Goal: Task Accomplishment & Management: Complete application form

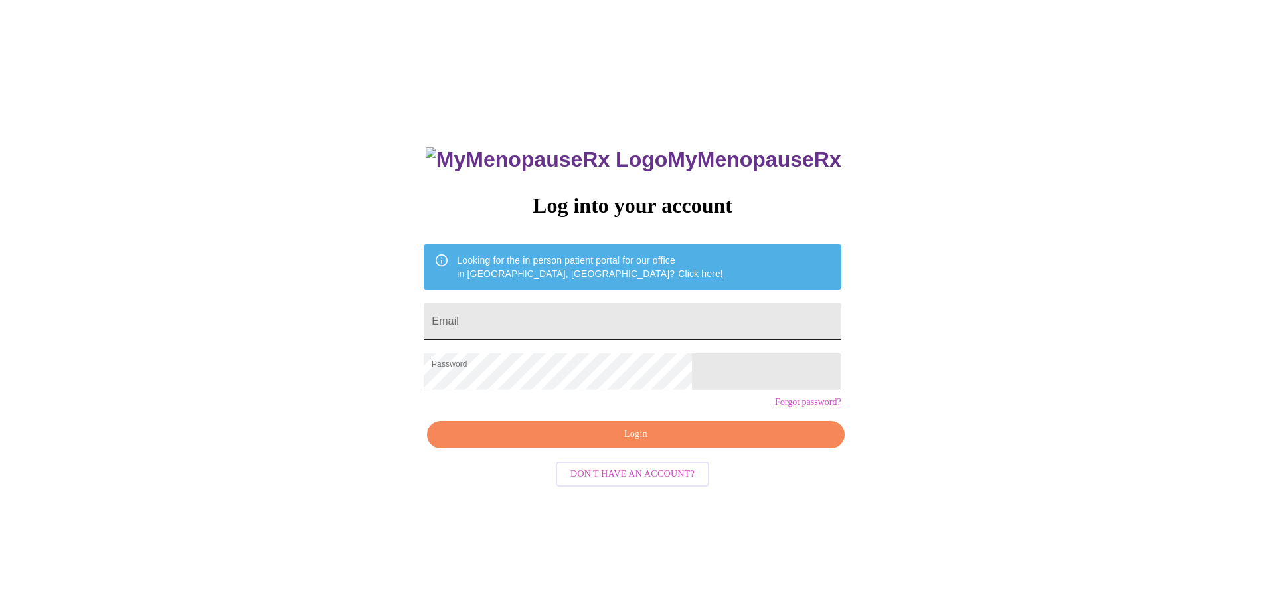
click at [590, 323] on input "Email" at bounding box center [632, 321] width 417 height 37
type input "rolande210@gmail.com"
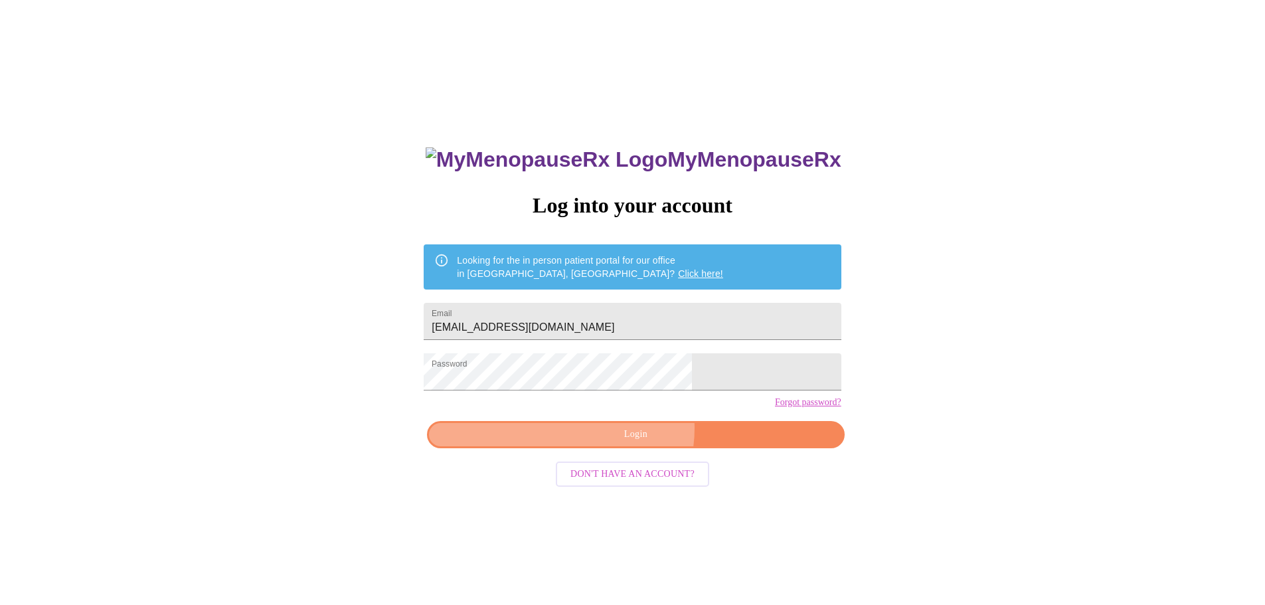
click at [632, 443] on span "Login" at bounding box center [635, 434] width 387 height 17
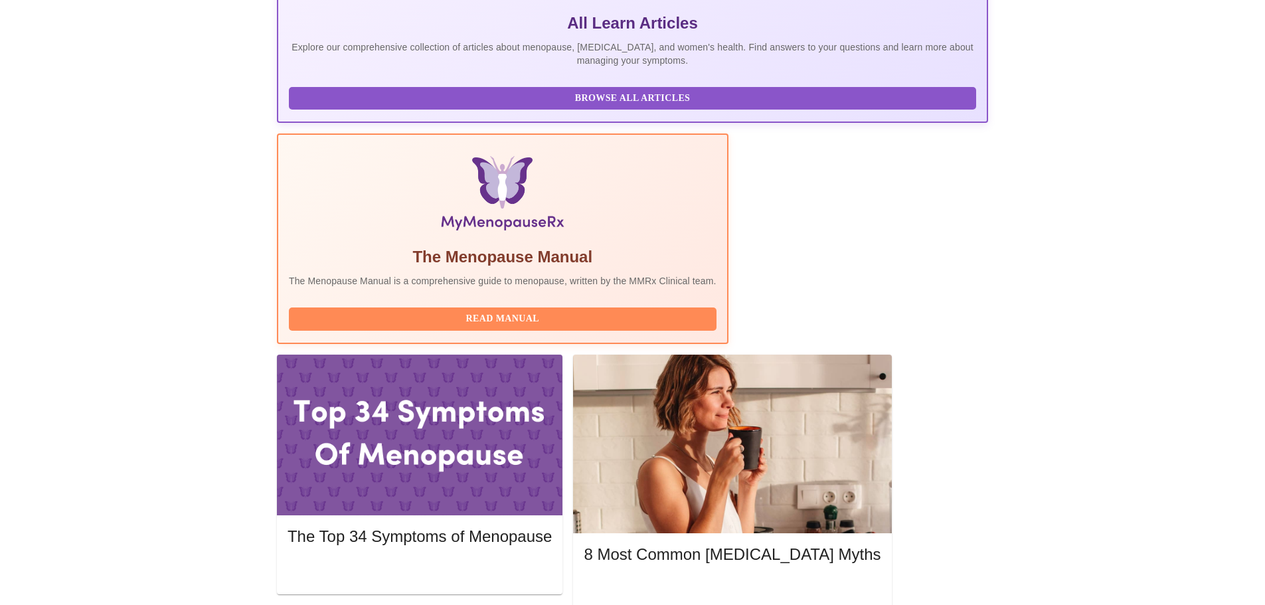
scroll to position [398, 0]
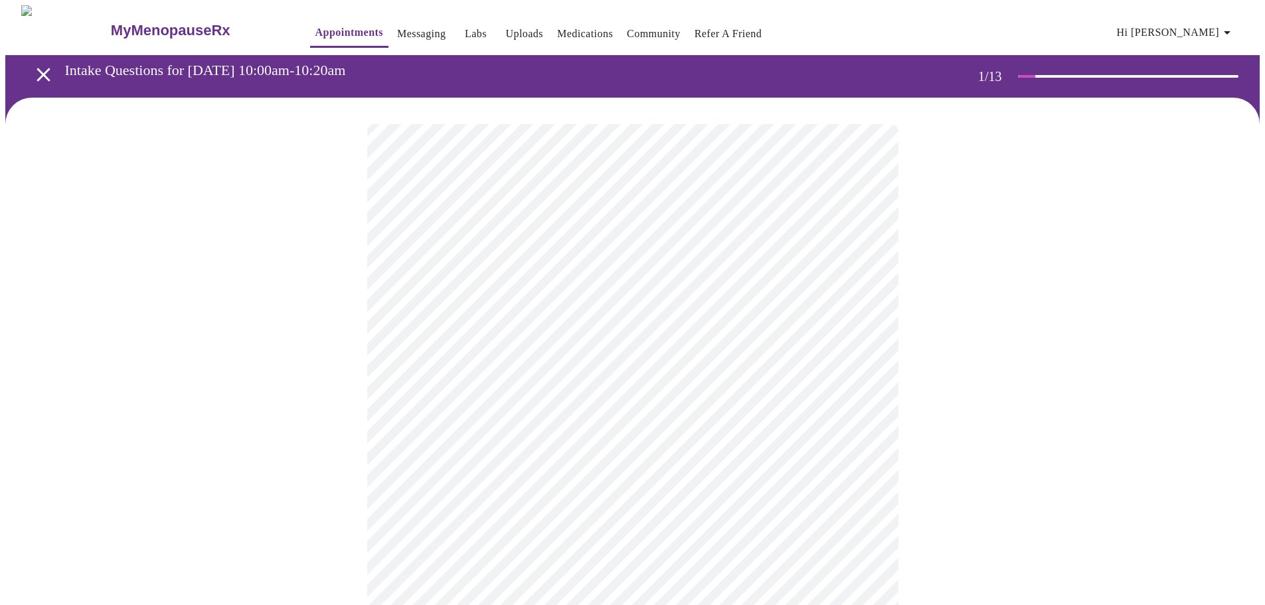
click at [735, 298] on body "MyMenopauseRx Appointments Messaging Labs Uploads Medications Community Refer a…" at bounding box center [632, 615] width 1255 height 1221
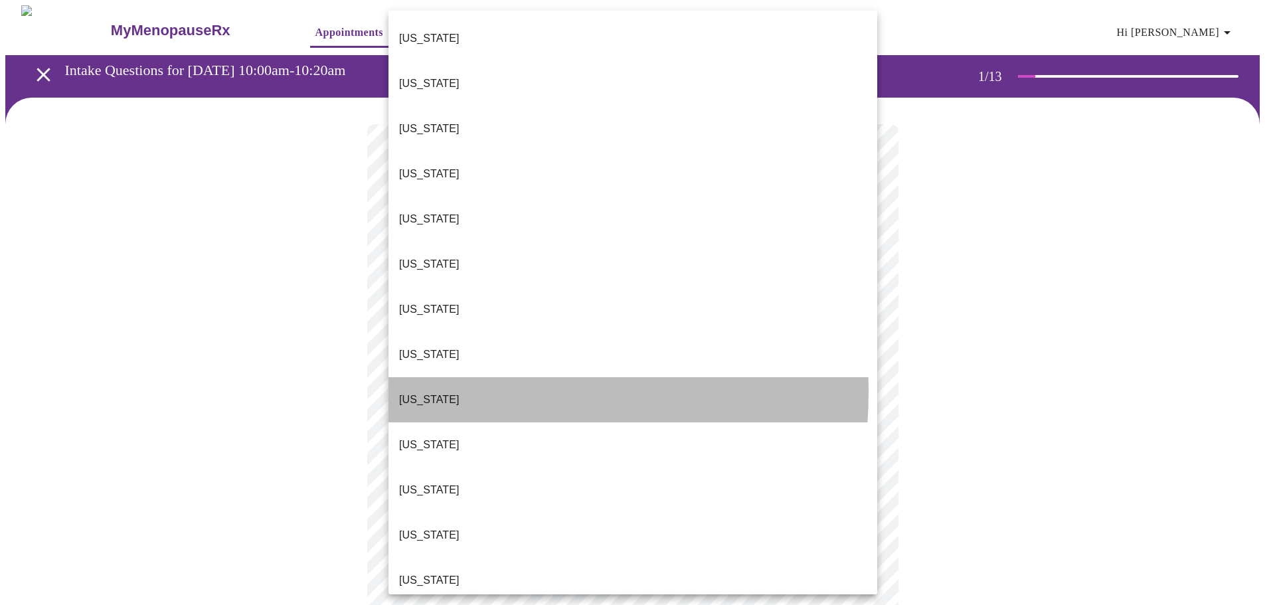
click at [419, 392] on p "Florida" at bounding box center [429, 400] width 60 height 16
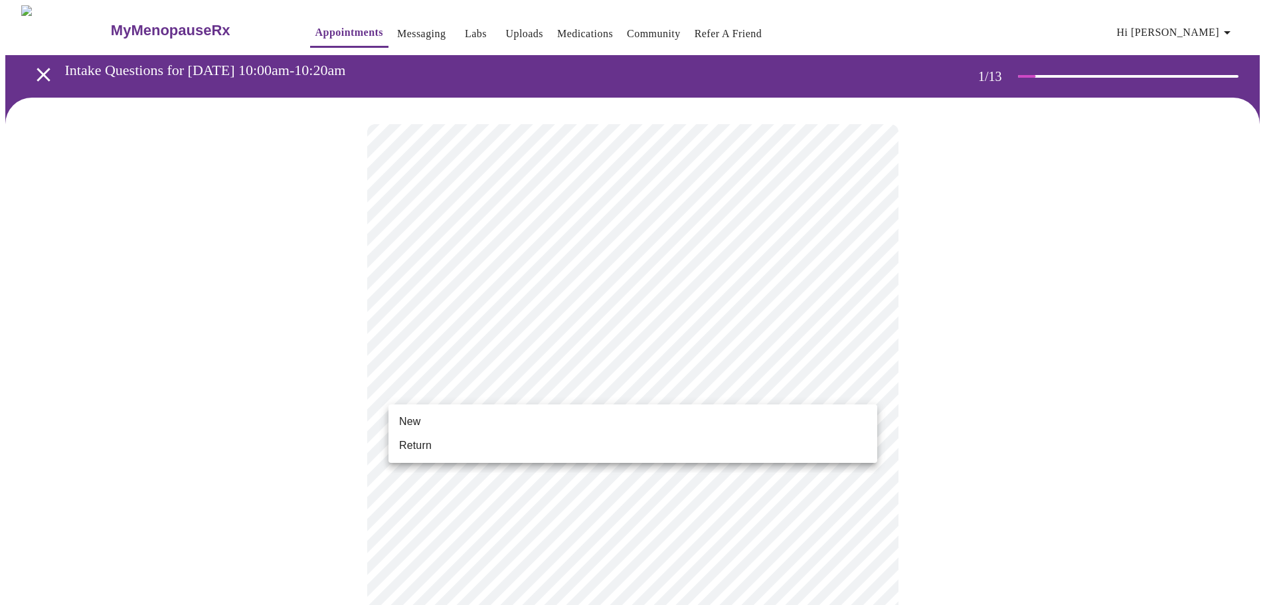
click at [459, 383] on body "MyMenopauseRx Appointments Messaging Labs Uploads Medications Community Refer a…" at bounding box center [637, 611] width 1265 height 1213
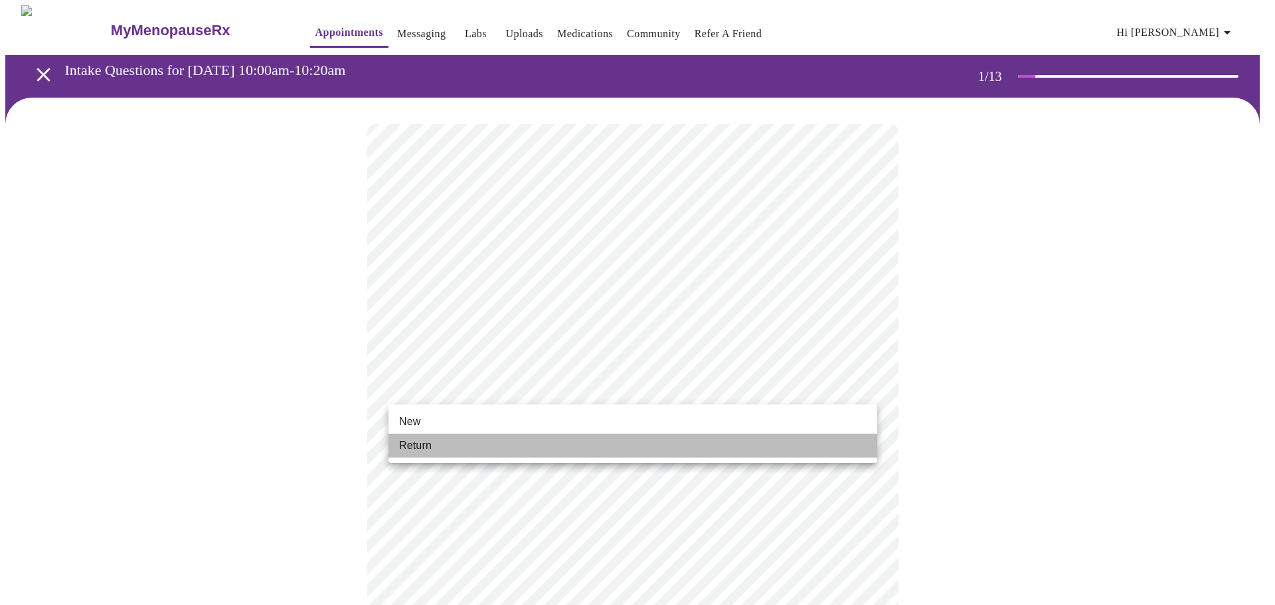
click at [432, 446] on li "Return" at bounding box center [633, 446] width 489 height 24
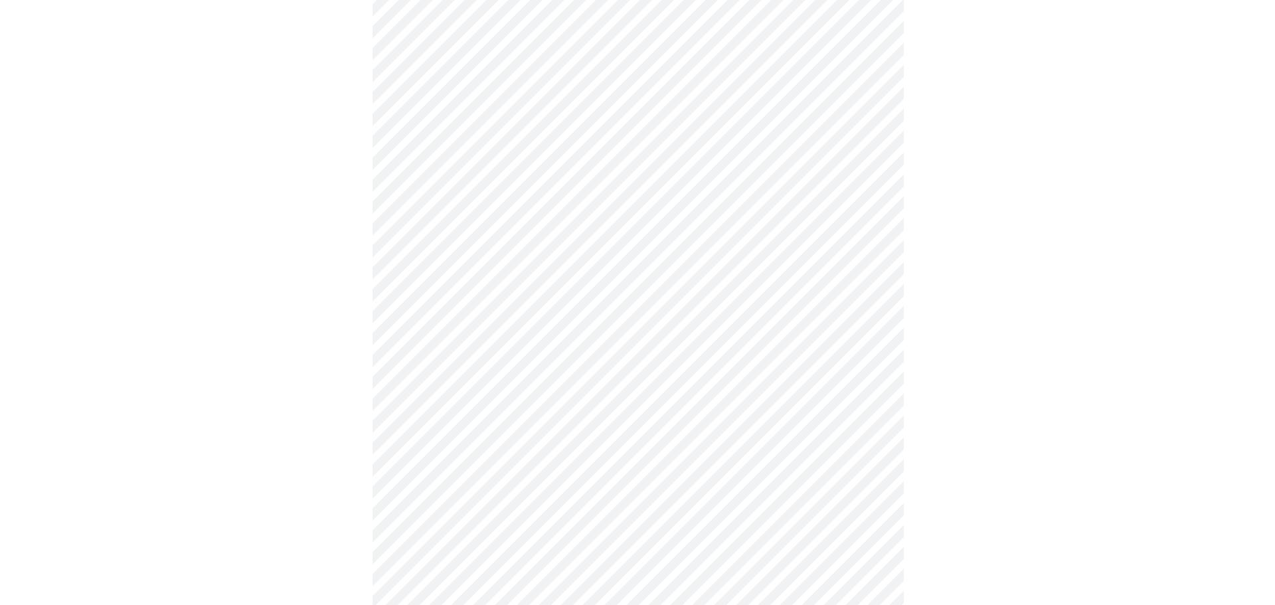
scroll to position [590, 0]
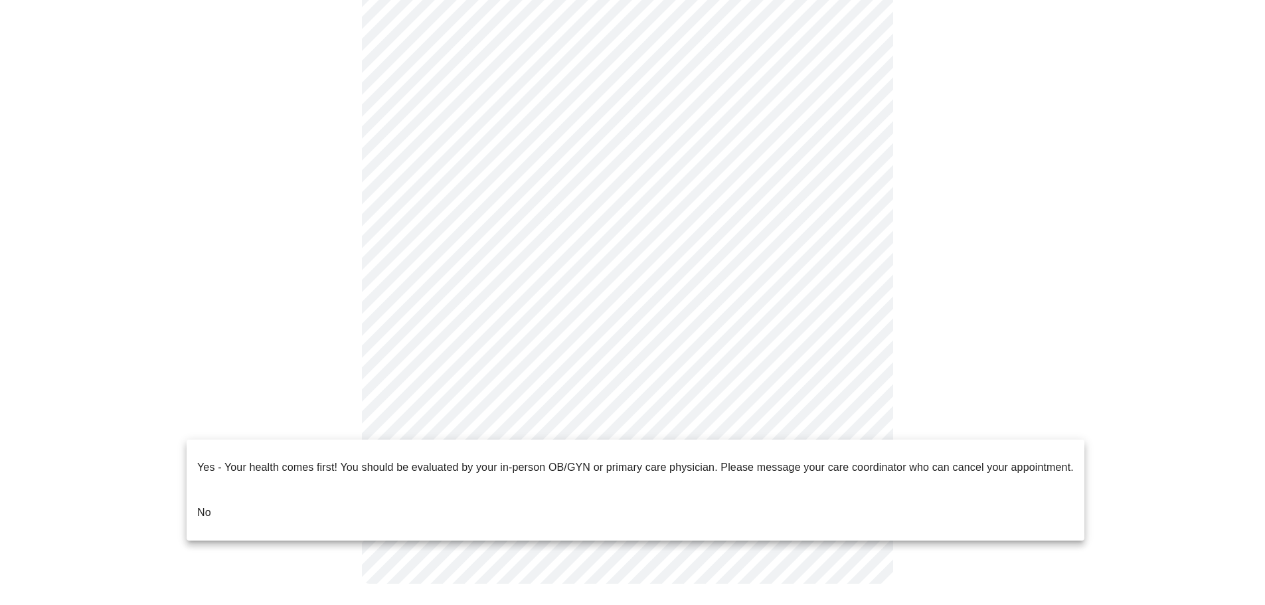
click at [594, 430] on body "MyMenopauseRx Appointments Messaging Labs Uploads Medications Community Refer a…" at bounding box center [632, 13] width 1255 height 1195
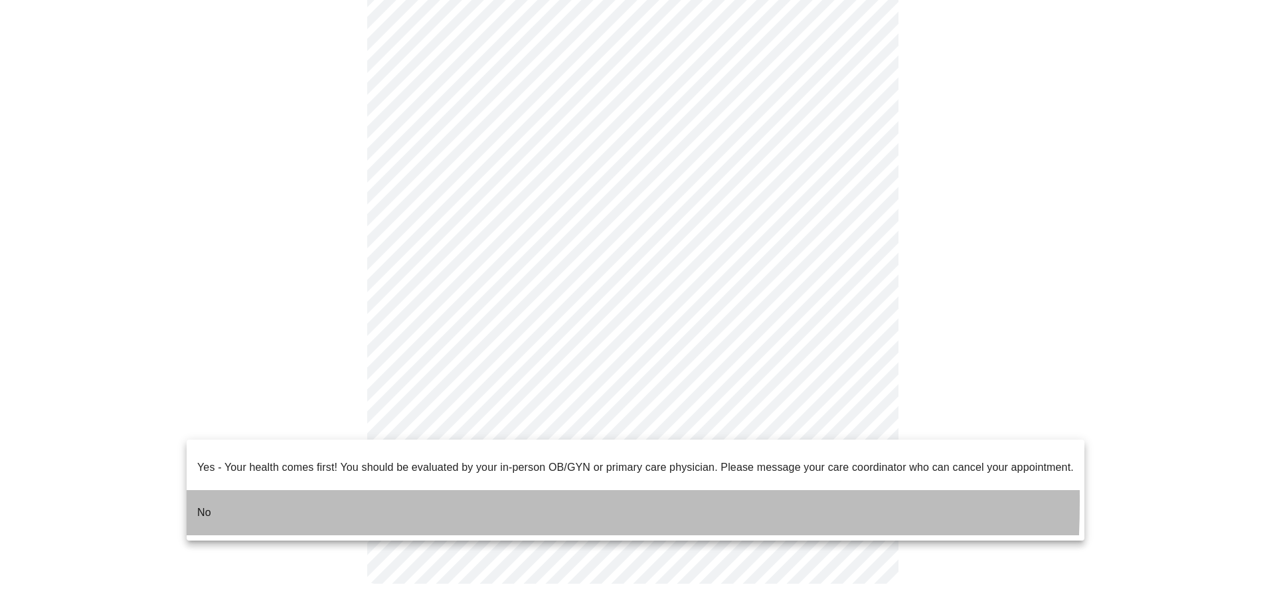
click at [211, 505] on p "No" at bounding box center [204, 513] width 14 height 16
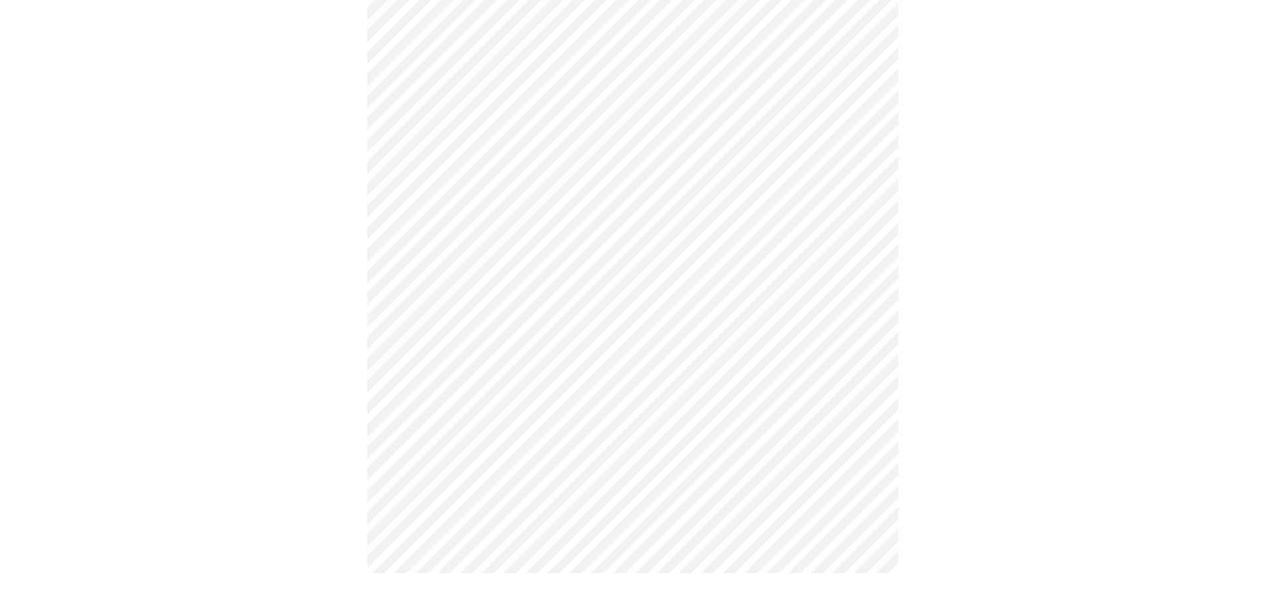
scroll to position [0, 0]
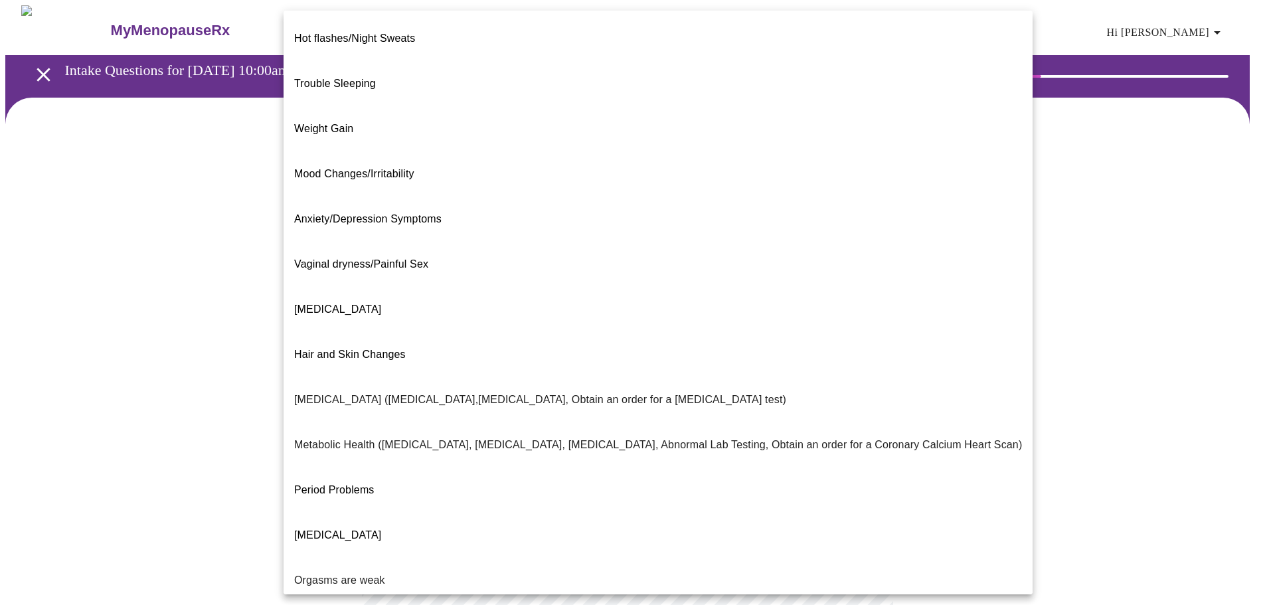
click at [744, 274] on body "MyMenopauseRx Appointments Messaging Labs Uploads Medications Community Refer a…" at bounding box center [632, 404] width 1255 height 798
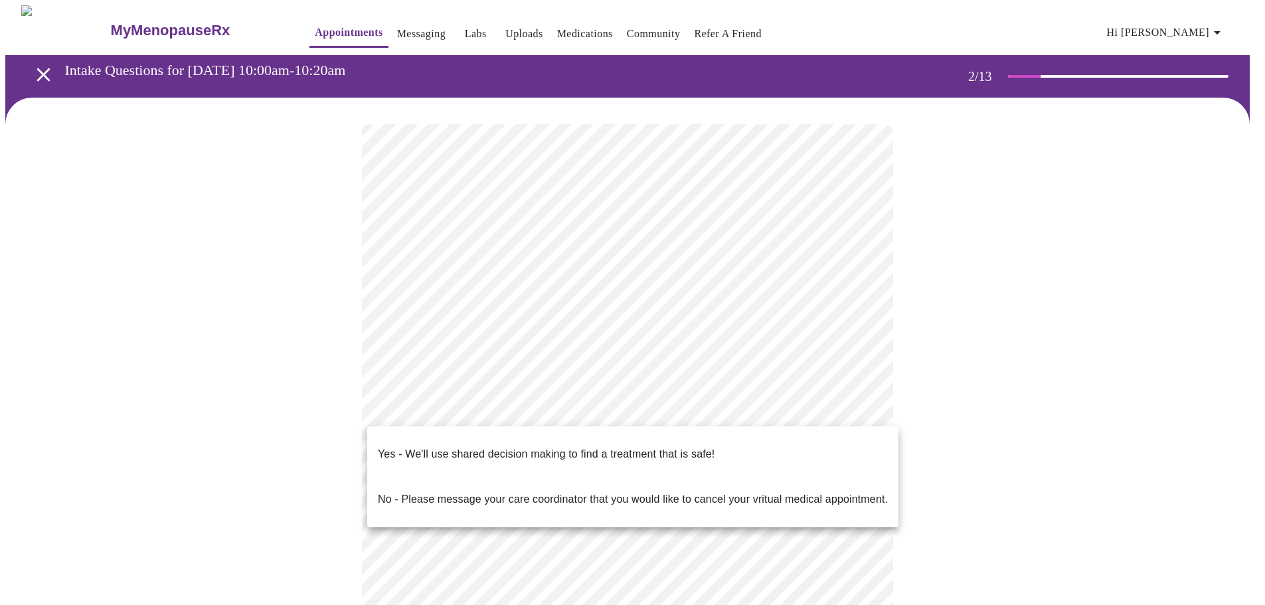
click at [604, 417] on body "MyMenopauseRx Appointments Messaging Labs Uploads Medications Community Refer a…" at bounding box center [632, 400] width 1255 height 791
click at [507, 447] on p "Yes - We'll use shared decision making to find a treatment that is safe!" at bounding box center [546, 454] width 337 height 16
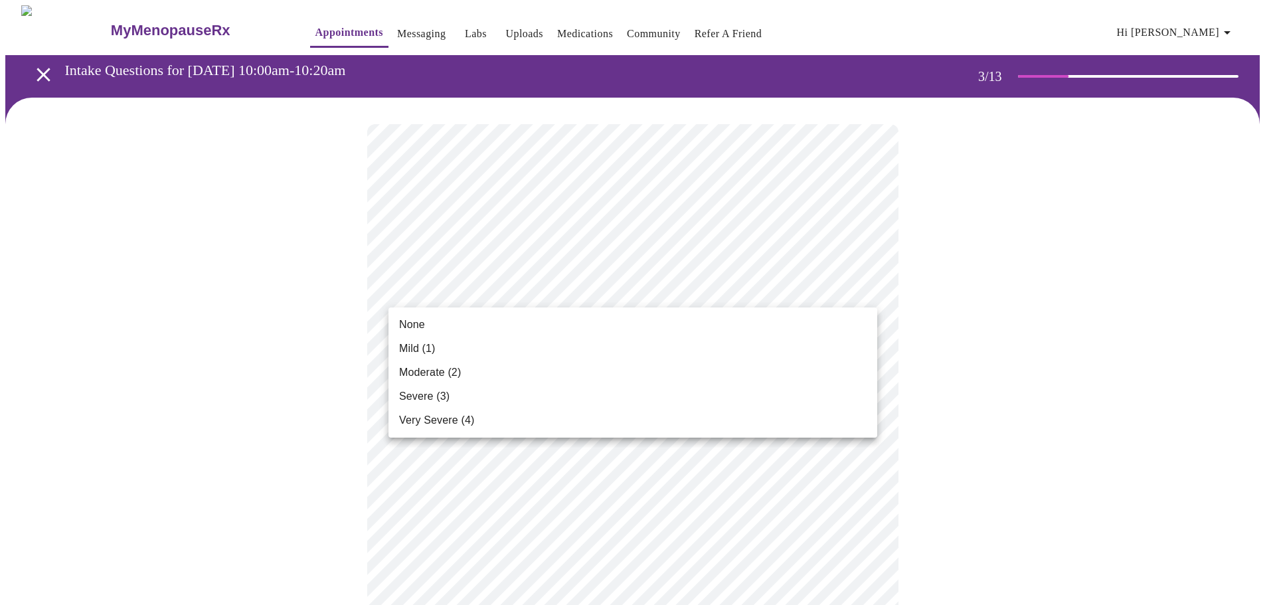
click at [406, 325] on span "None" at bounding box center [412, 325] width 26 height 16
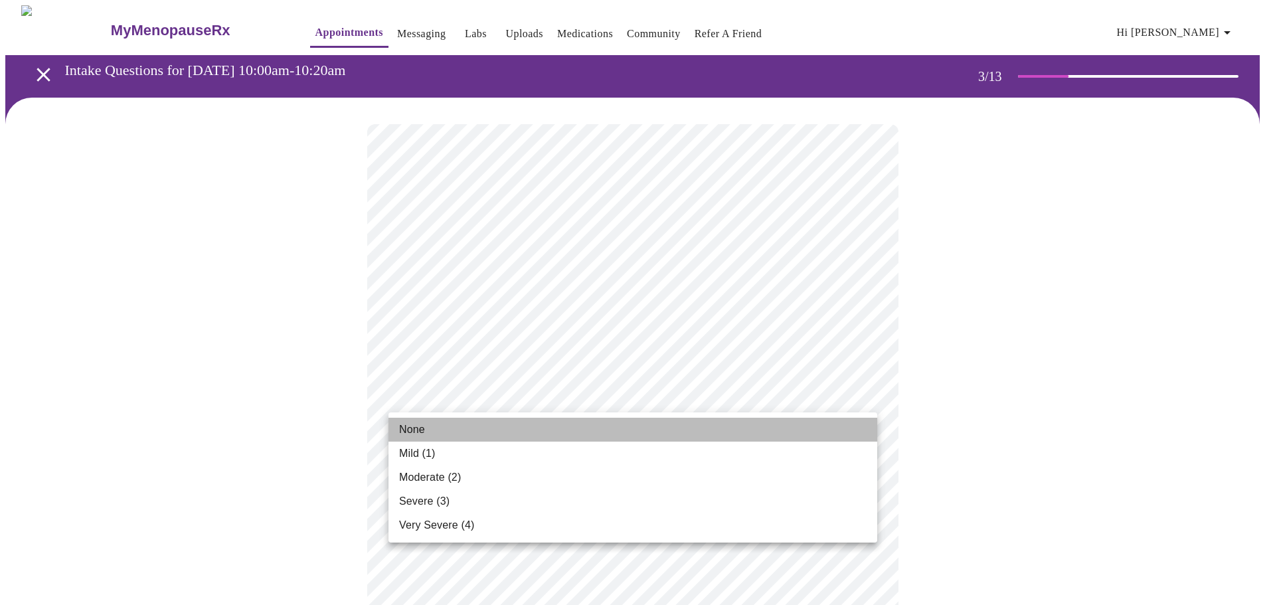
click at [443, 434] on li "None" at bounding box center [633, 430] width 489 height 24
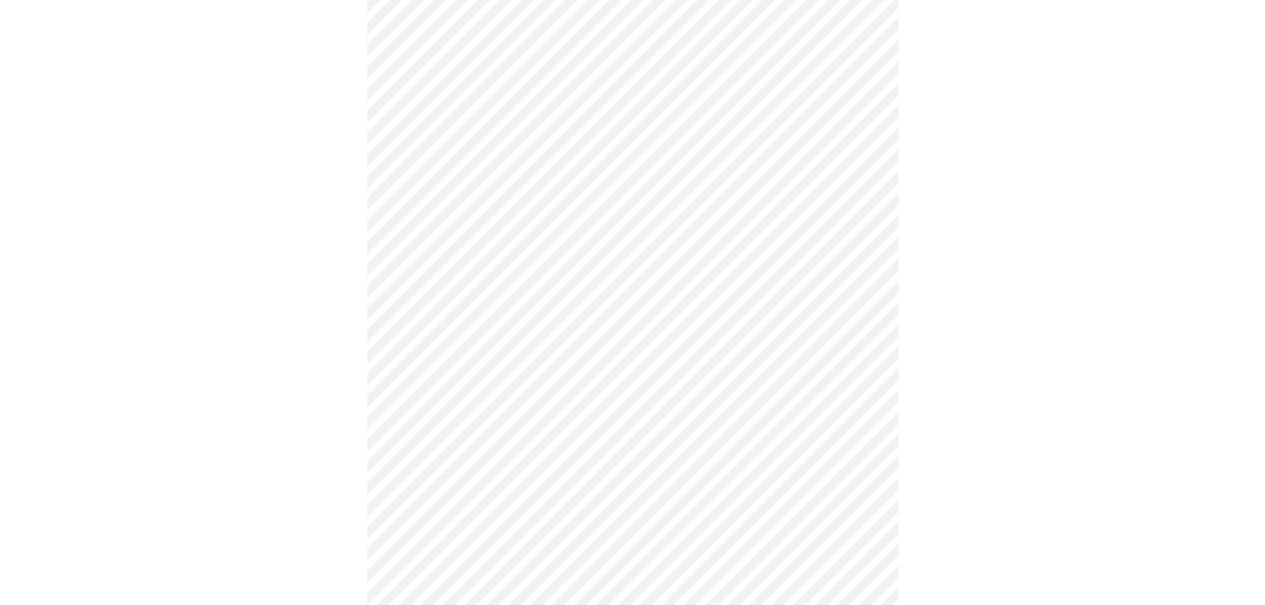
scroll to position [266, 0]
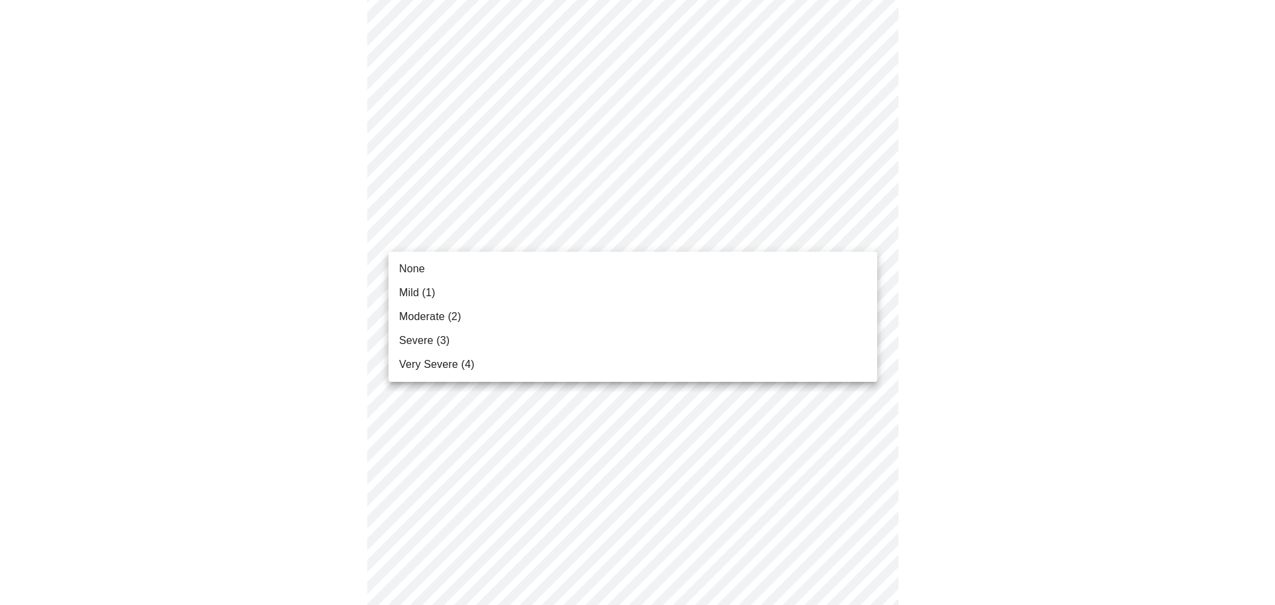
click at [554, 230] on body "MyMenopauseRx Appointments Messaging Labs Uploads Medications Community Refer a…" at bounding box center [637, 604] width 1265 height 1729
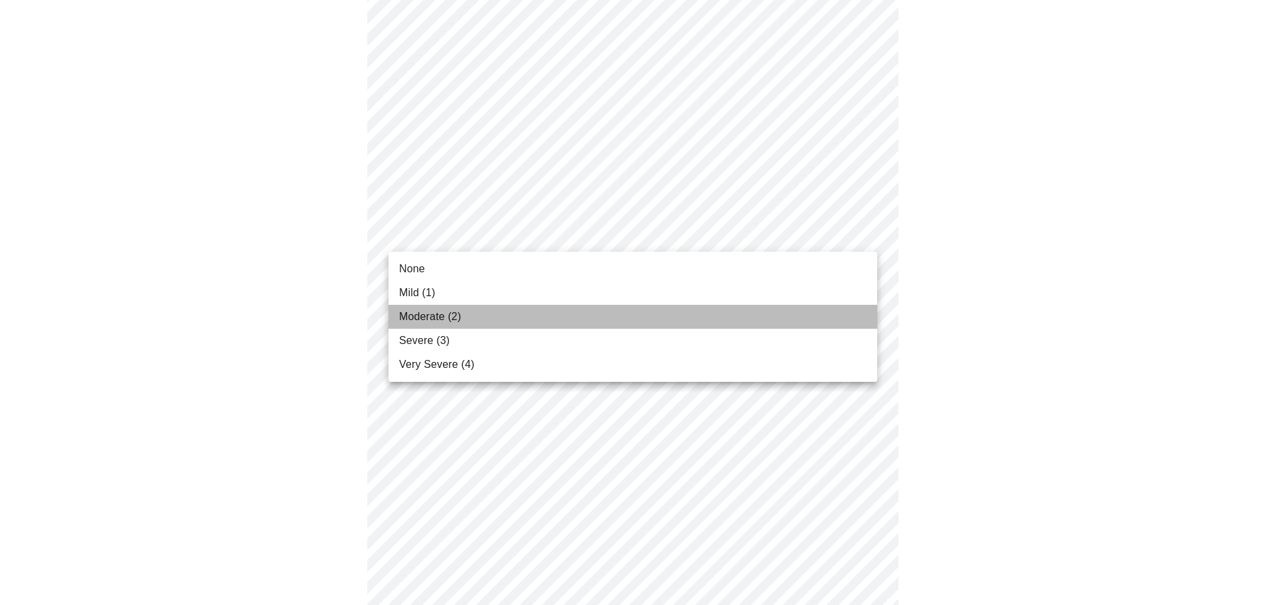
click at [435, 317] on span "Moderate (2)" at bounding box center [430, 317] width 62 height 16
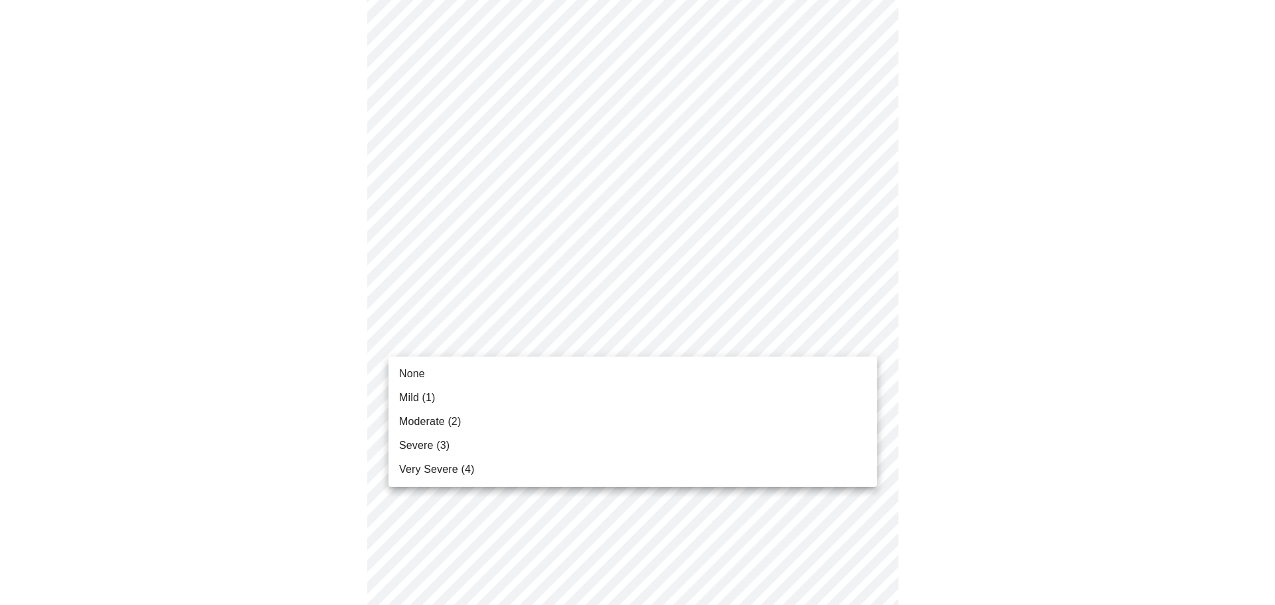
click at [443, 337] on body "MyMenopauseRx Appointments Messaging Labs Uploads Medications Community Refer a…" at bounding box center [637, 595] width 1265 height 1711
click at [422, 369] on span "None" at bounding box center [412, 374] width 26 height 16
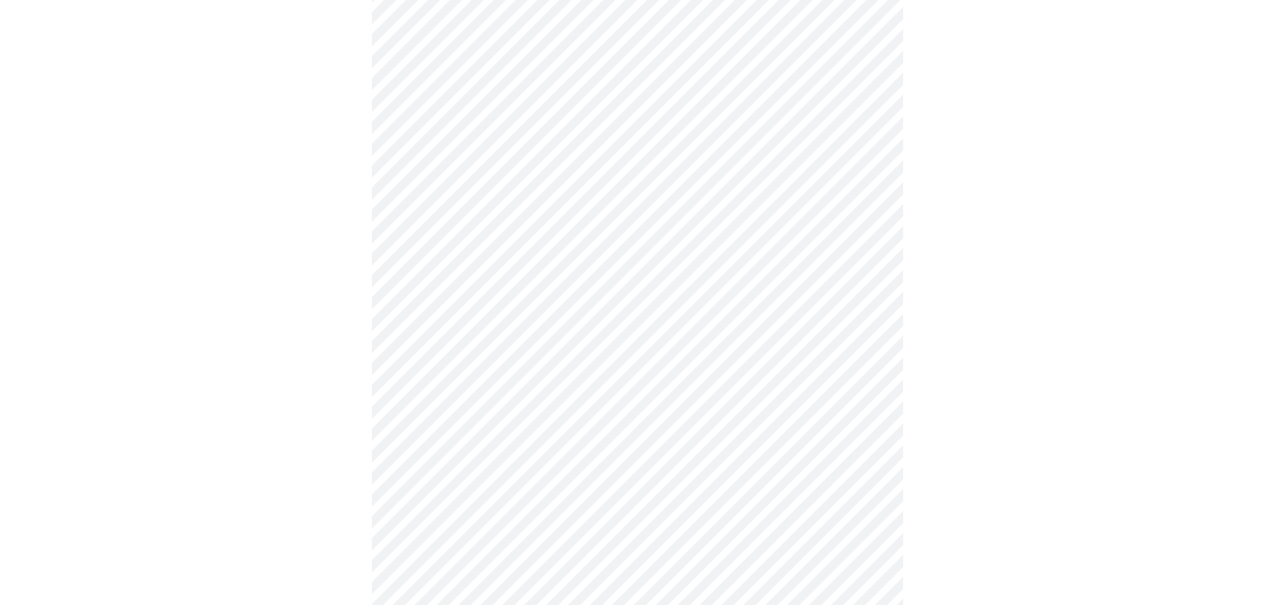
click at [423, 429] on body "MyMenopauseRx Appointments Messaging Labs Uploads Medications Community Refer a…" at bounding box center [637, 586] width 1265 height 1692
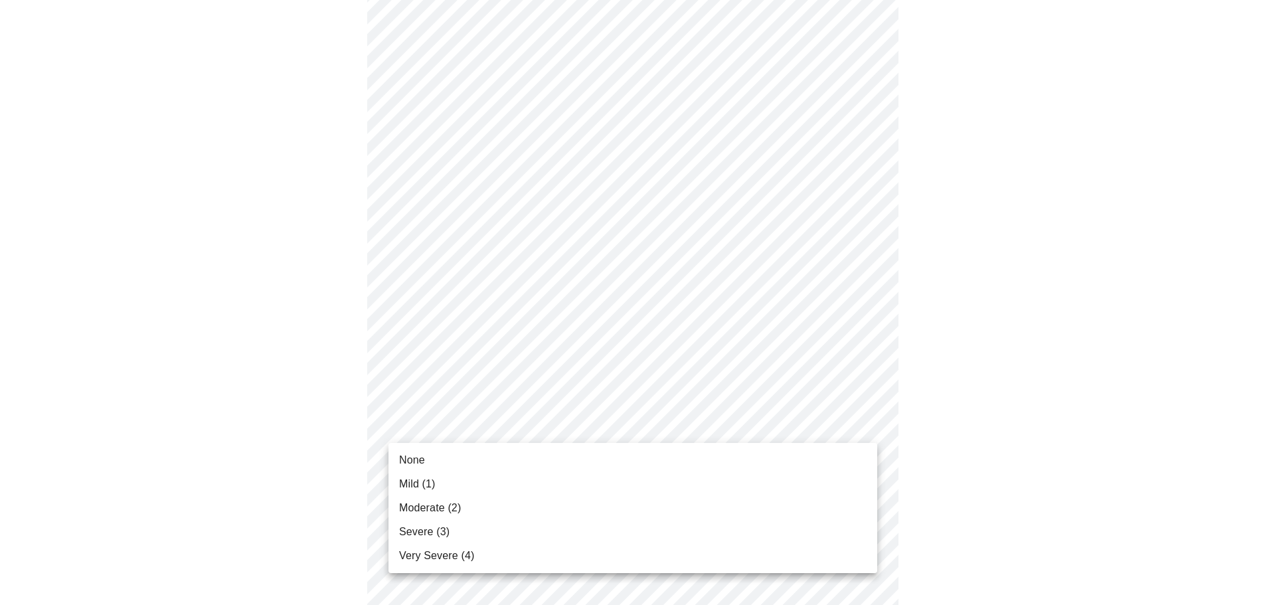
click at [414, 460] on span "None" at bounding box center [412, 460] width 26 height 16
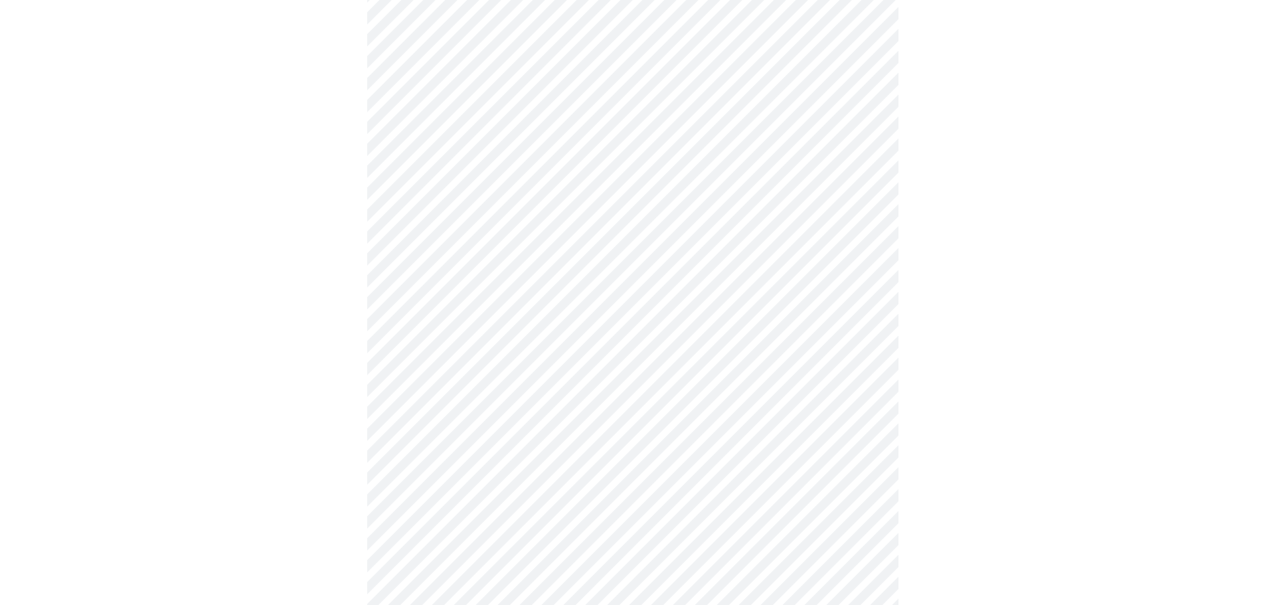
scroll to position [664, 0]
click at [517, 108] on body "MyMenopauseRx Appointments Messaging Labs Uploads Medications Community Refer a…" at bounding box center [632, 178] width 1255 height 1674
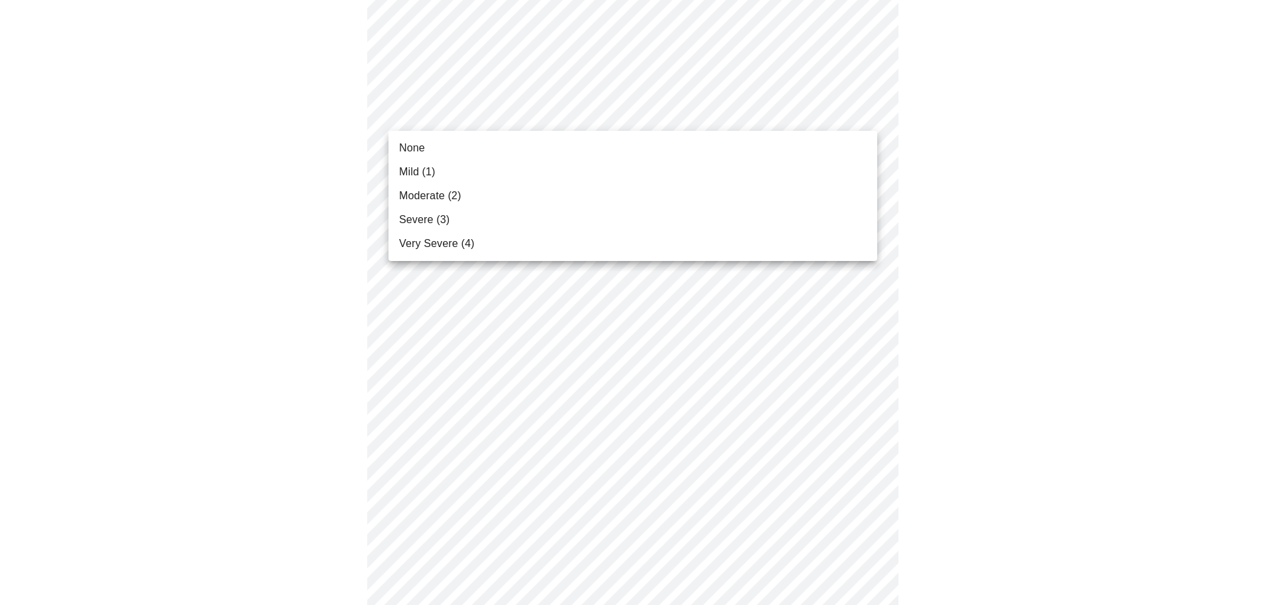
click at [475, 139] on li "None" at bounding box center [633, 148] width 489 height 24
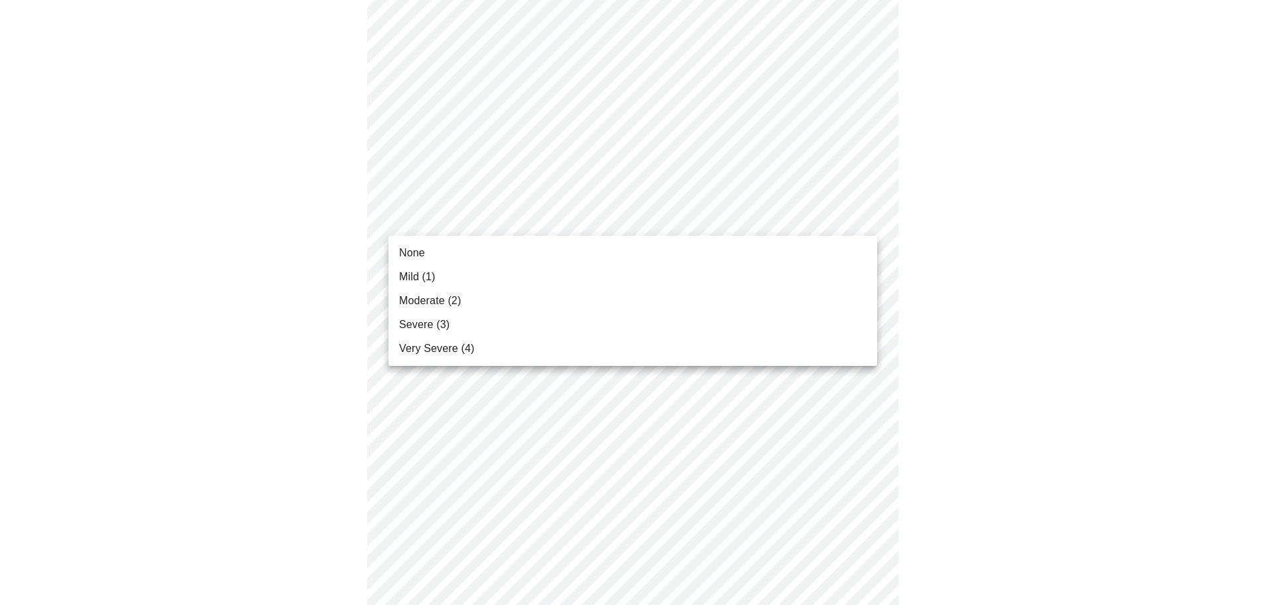
click at [464, 215] on body "MyMenopauseRx Appointments Messaging Labs Uploads Medications Community Refer a…" at bounding box center [637, 168] width 1265 height 1655
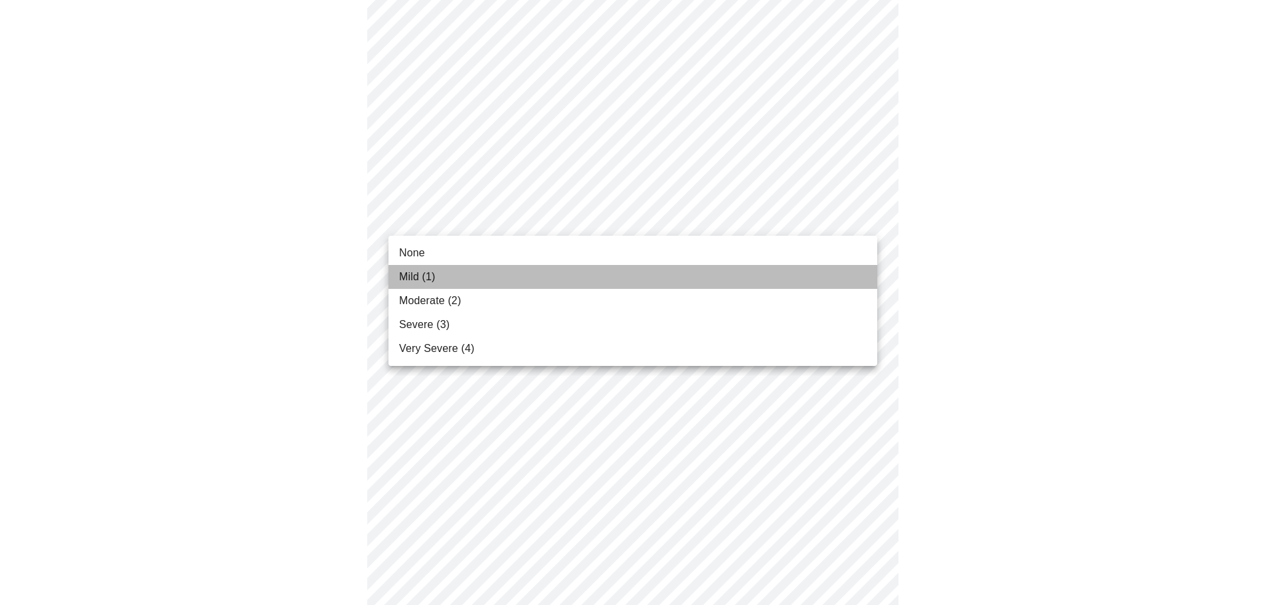
click at [433, 274] on span "Mild (1)" at bounding box center [417, 277] width 37 height 16
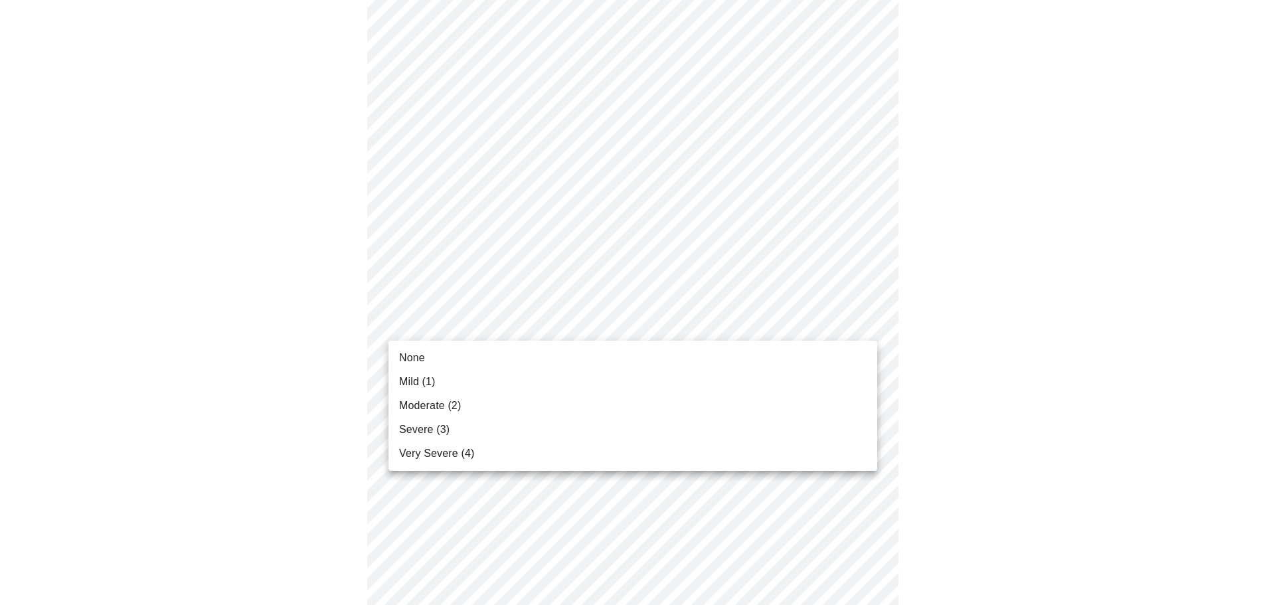
click at [458, 327] on body "MyMenopauseRx Appointments Messaging Labs Uploads Medications Community Refer a…" at bounding box center [637, 159] width 1265 height 1636
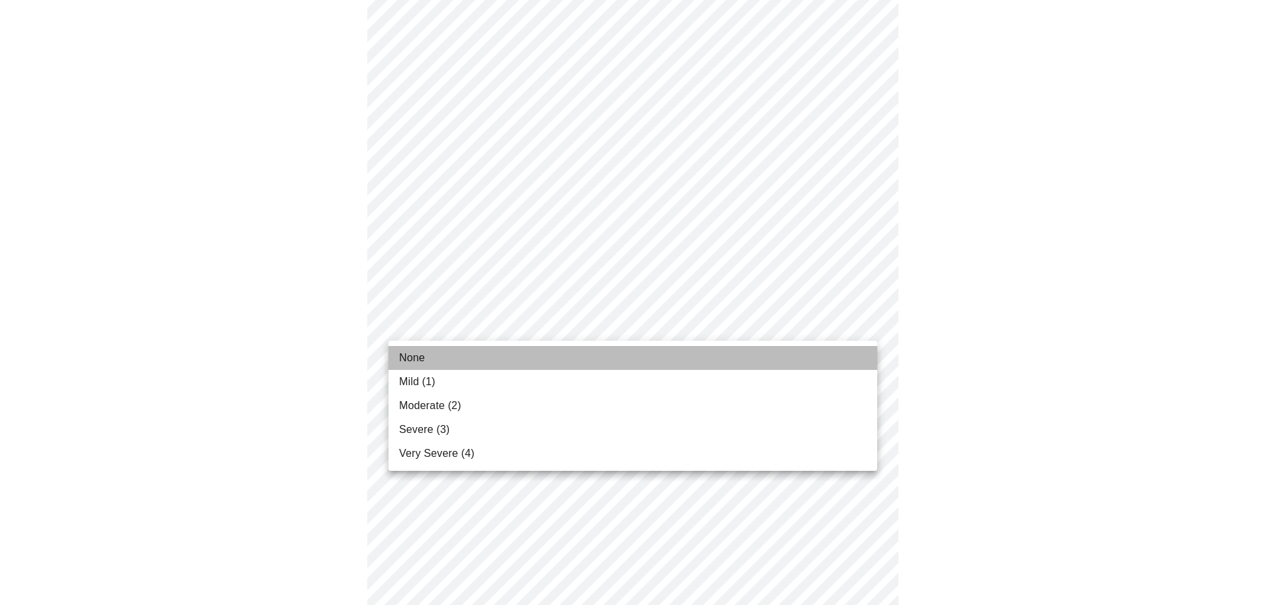
click at [434, 359] on li "None" at bounding box center [633, 358] width 489 height 24
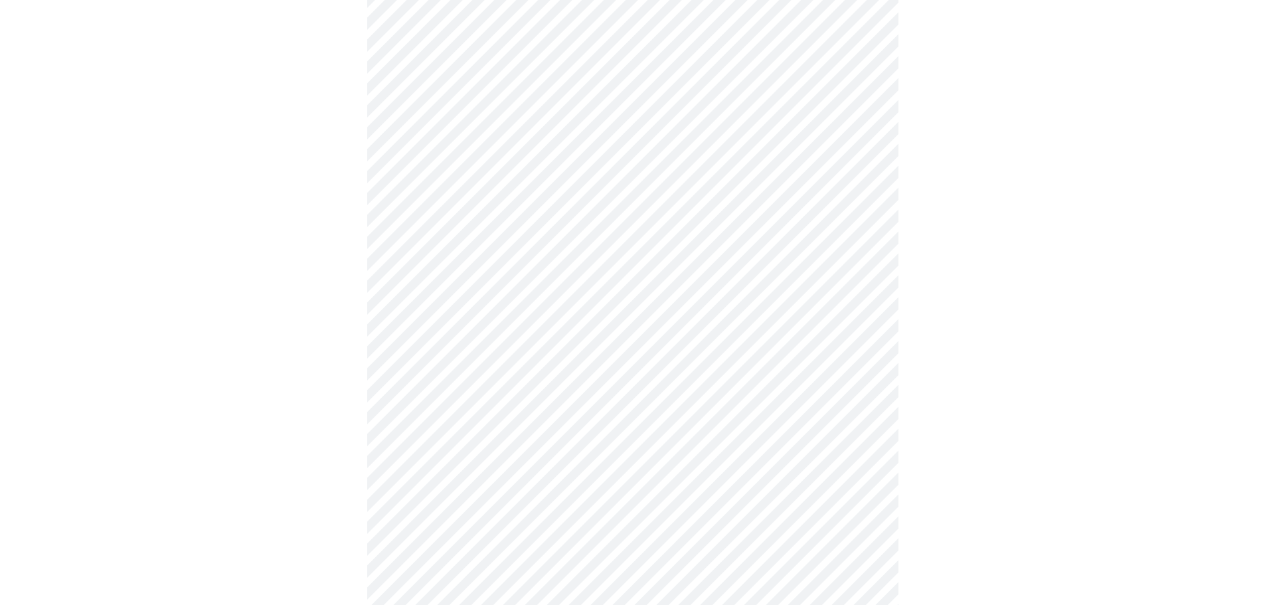
scroll to position [863, 0]
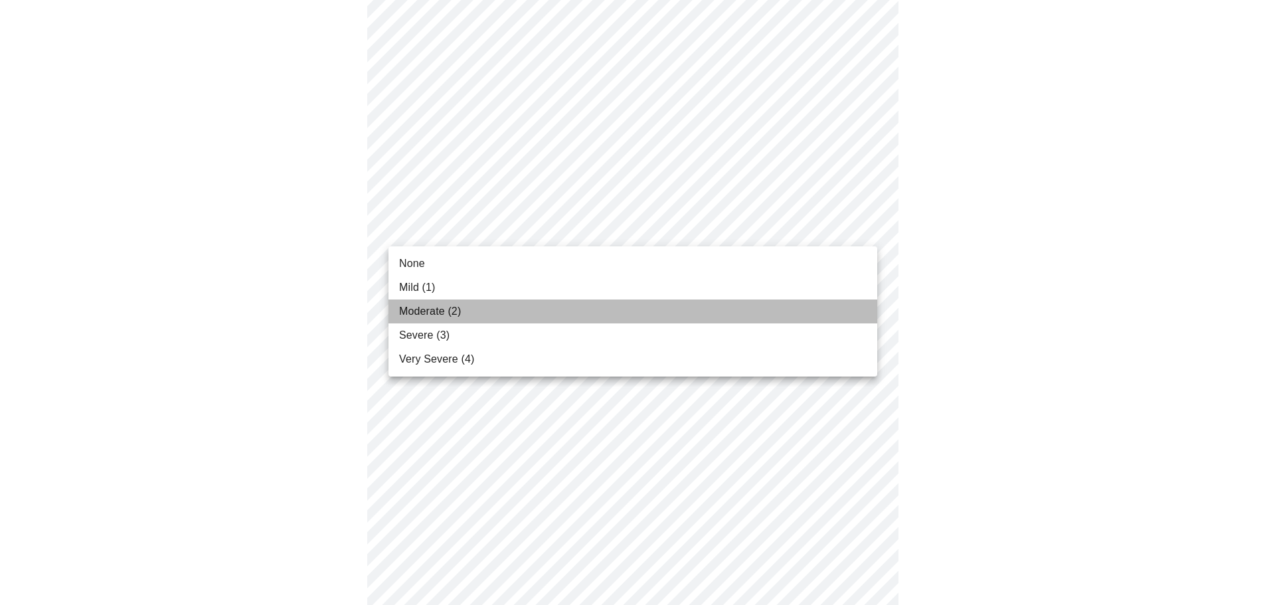
click at [430, 312] on span "Moderate (2)" at bounding box center [430, 312] width 62 height 16
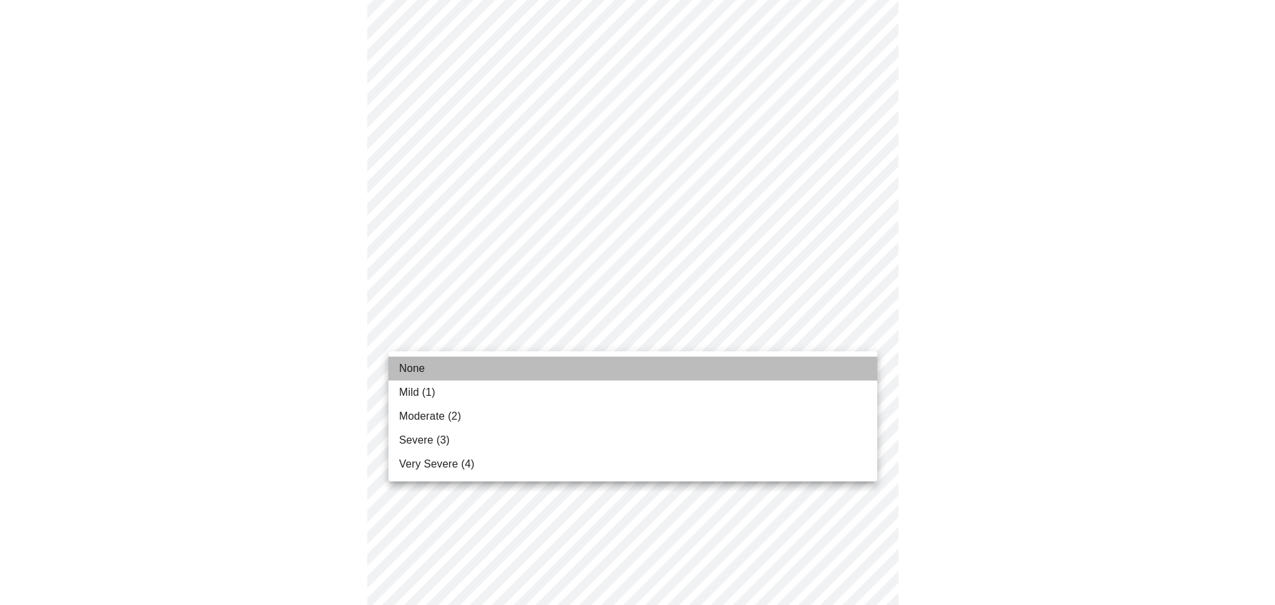
click at [415, 373] on span "None" at bounding box center [412, 369] width 26 height 16
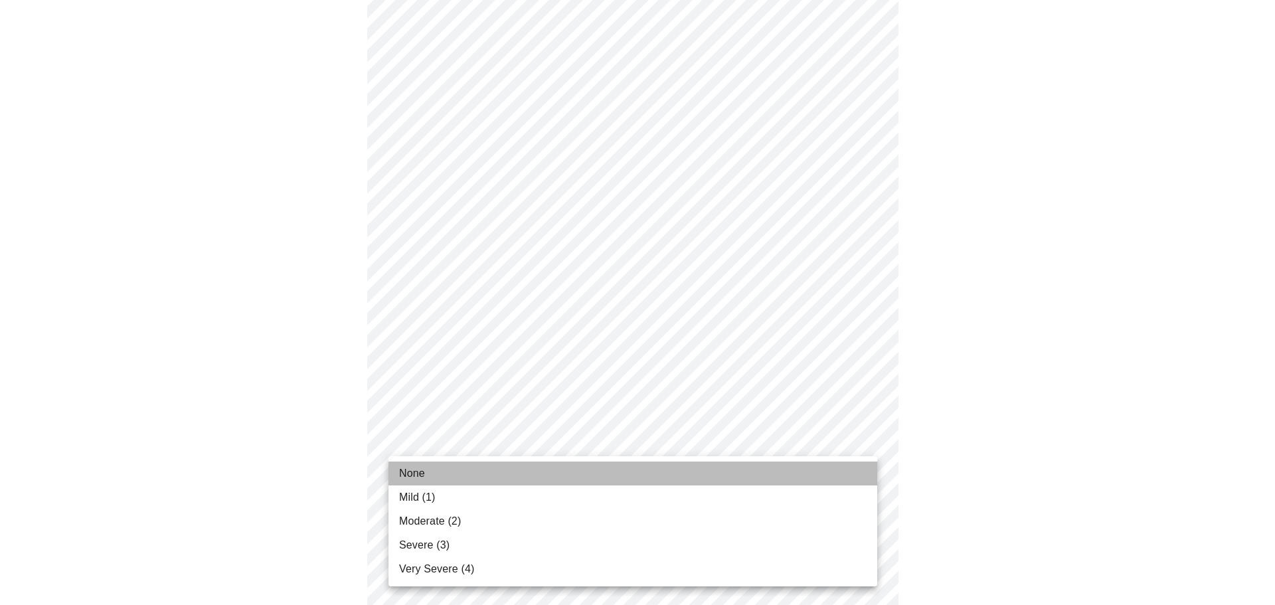
click at [425, 470] on li "None" at bounding box center [633, 474] width 489 height 24
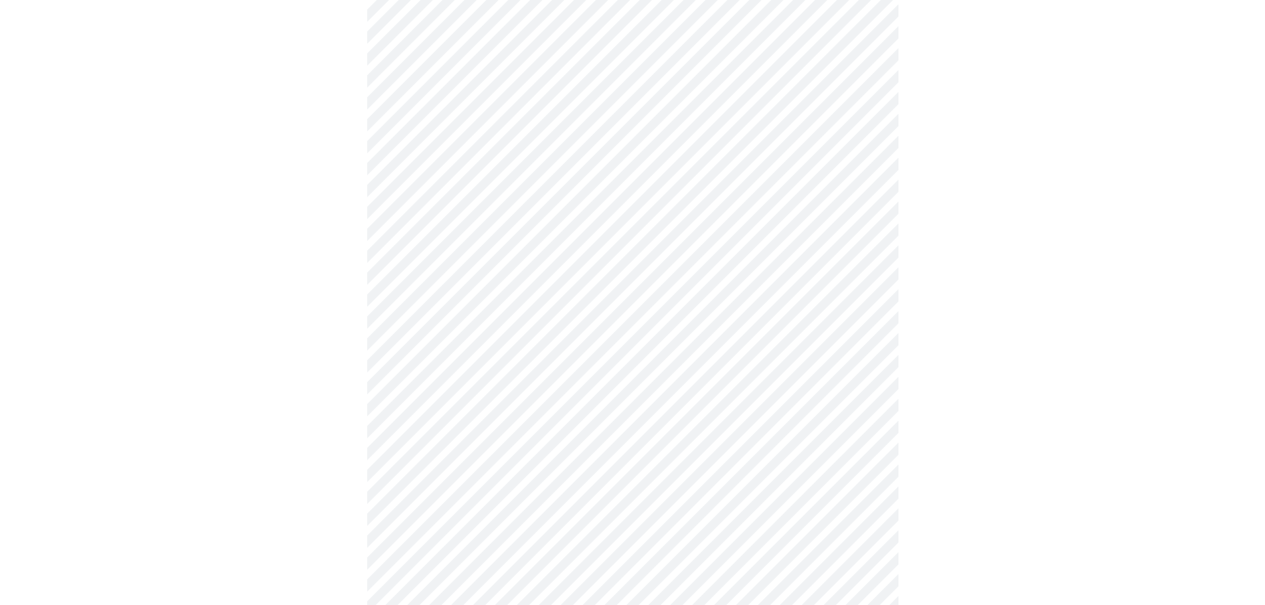
scroll to position [598, 0]
click at [715, 218] on body "MyMenopauseRx Appointments Messaging Labs Uploads Medications Community Refer a…" at bounding box center [632, 63] width 1255 height 1311
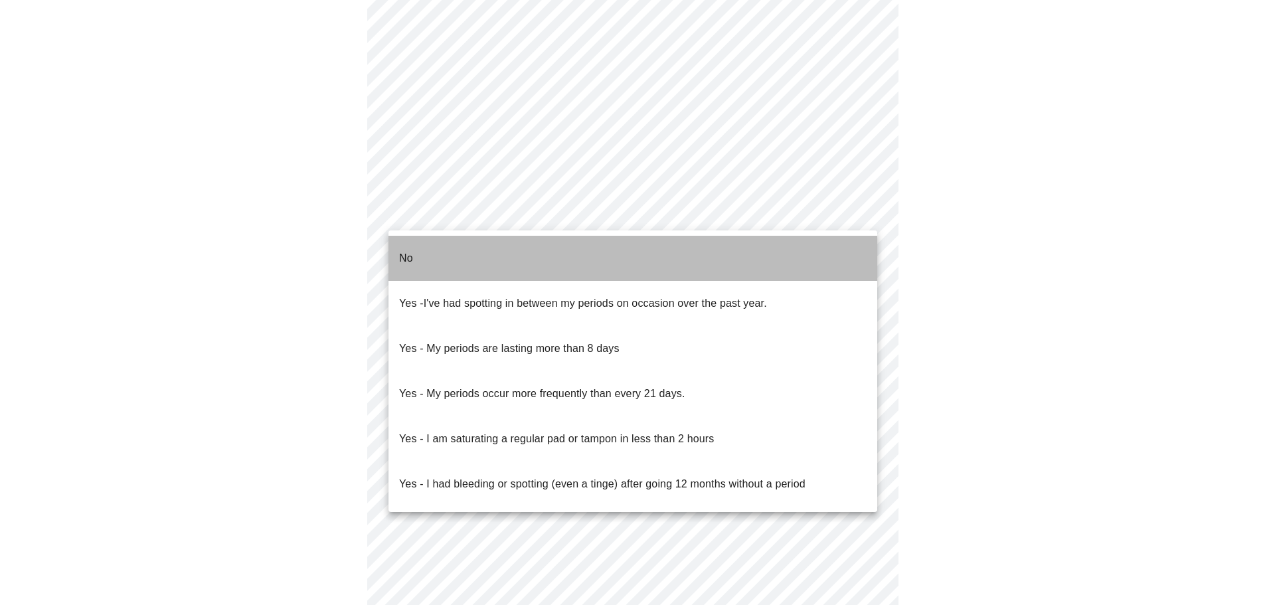
click at [424, 252] on li "No" at bounding box center [633, 258] width 489 height 45
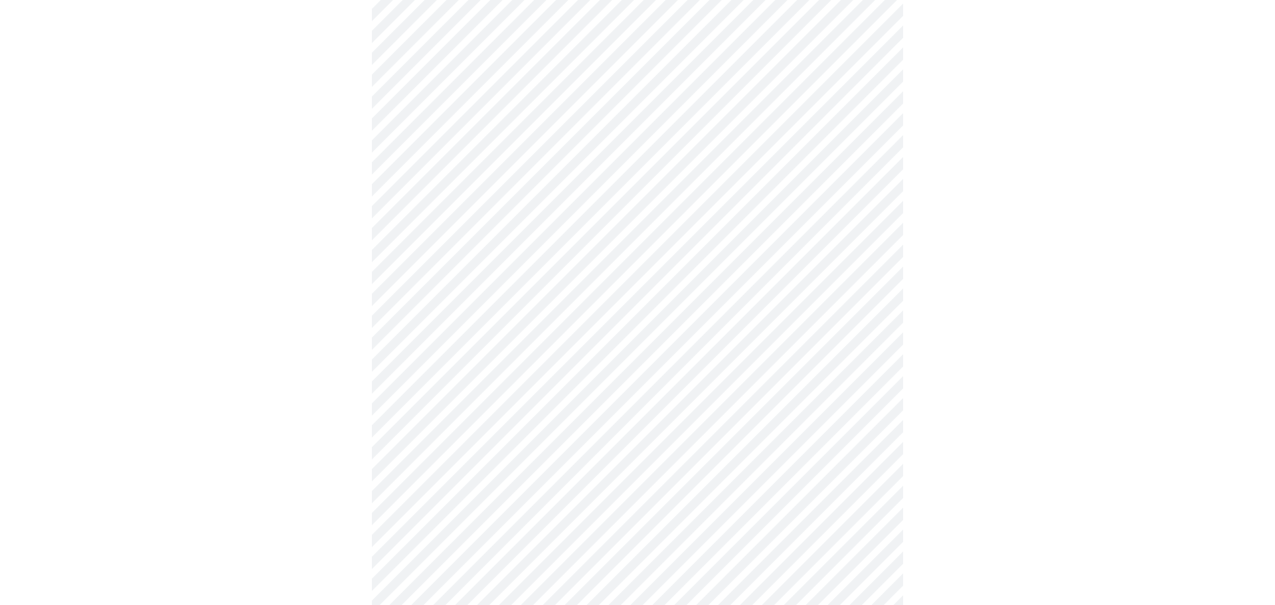
click at [428, 309] on body "MyMenopauseRx Appointments Messaging Labs Uploads Medications Community Refer a…" at bounding box center [637, 59] width 1265 height 1303
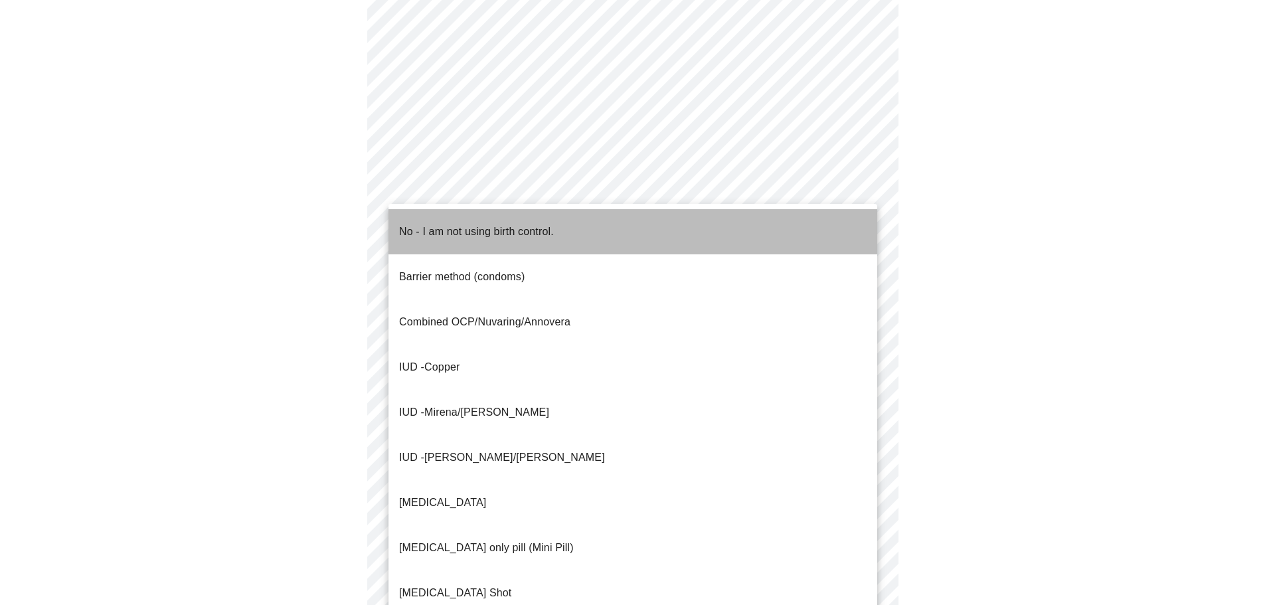
click at [450, 224] on p "No - I am not using birth control." at bounding box center [476, 232] width 155 height 16
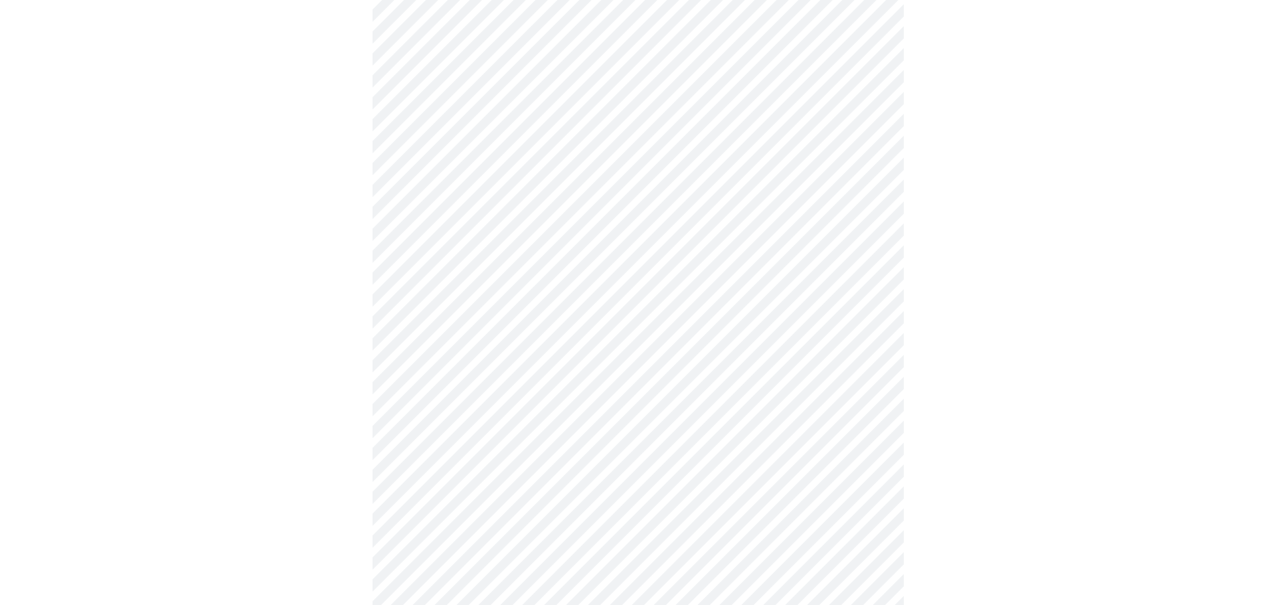
scroll to position [690, 0]
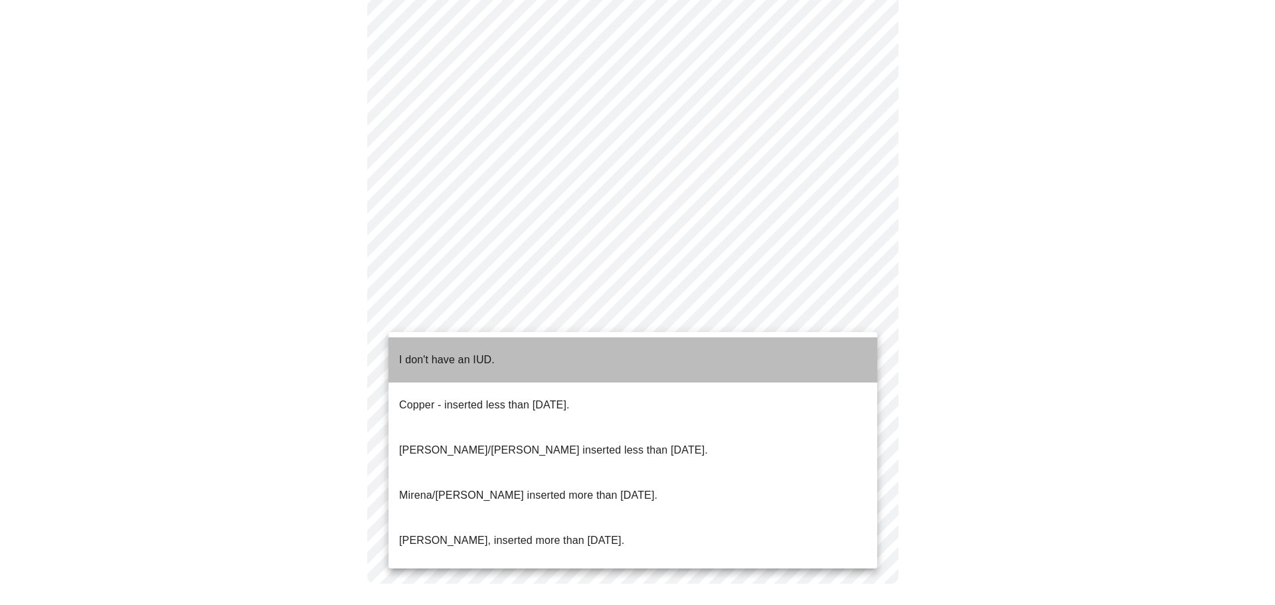
click at [447, 352] on p "I don't have an IUD." at bounding box center [447, 360] width 96 height 16
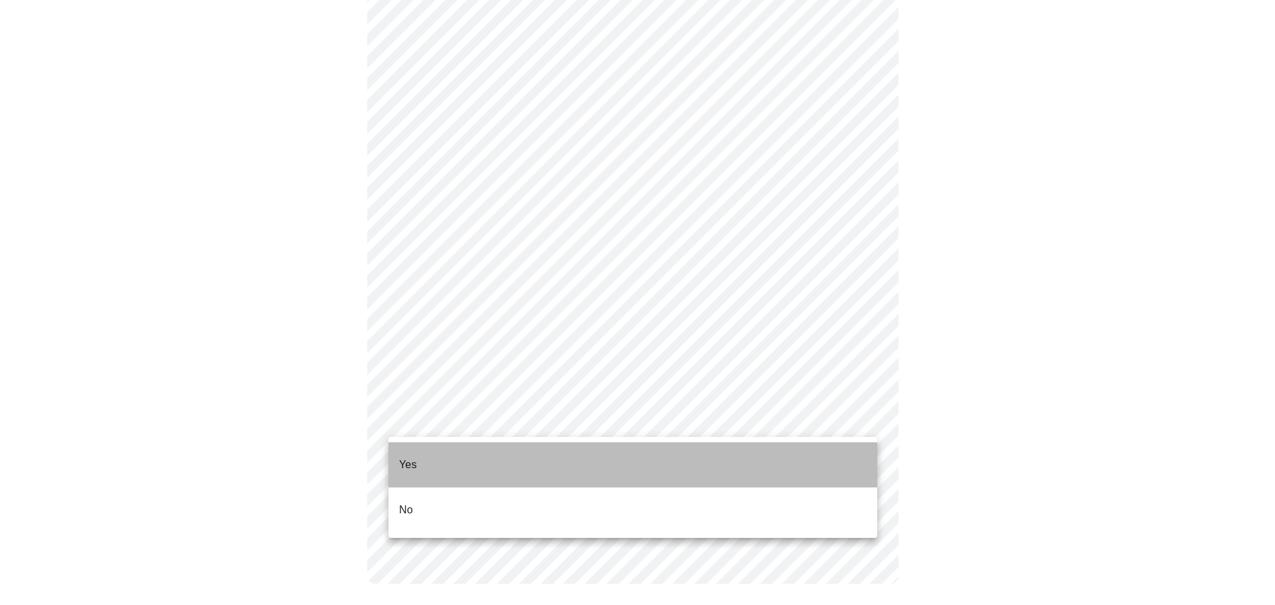
click at [430, 457] on li "Yes" at bounding box center [633, 464] width 489 height 45
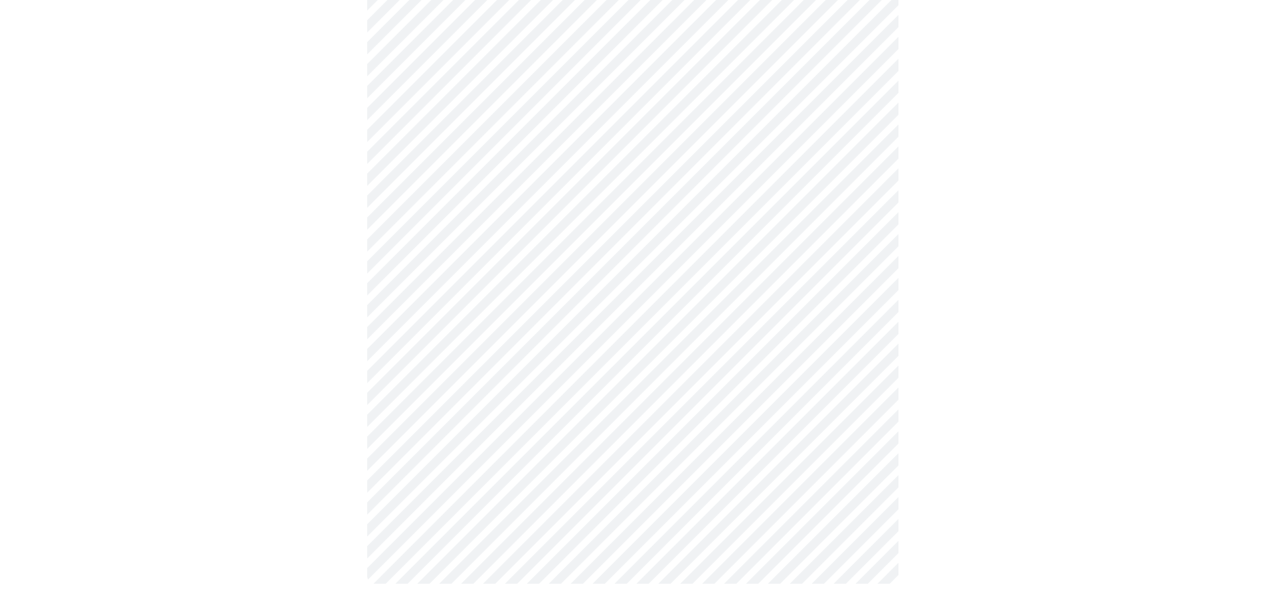
scroll to position [0, 0]
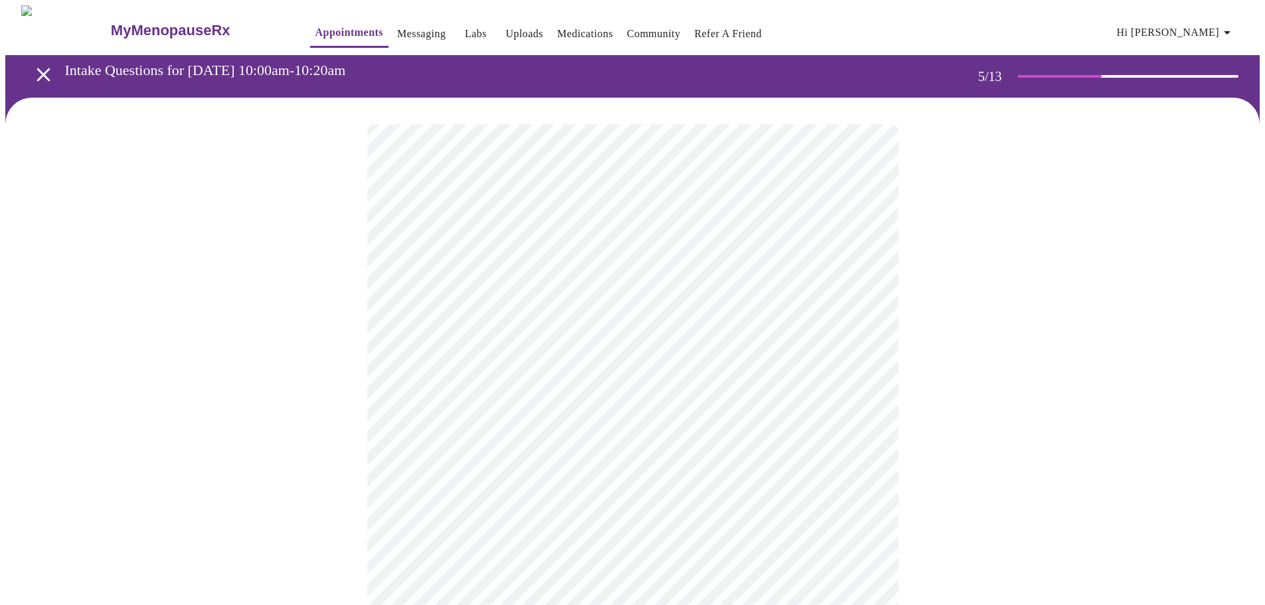
click at [685, 344] on body "MyMenopauseRx Appointments Messaging Labs Uploads Medications Community Refer a…" at bounding box center [632, 528] width 1255 height 1047
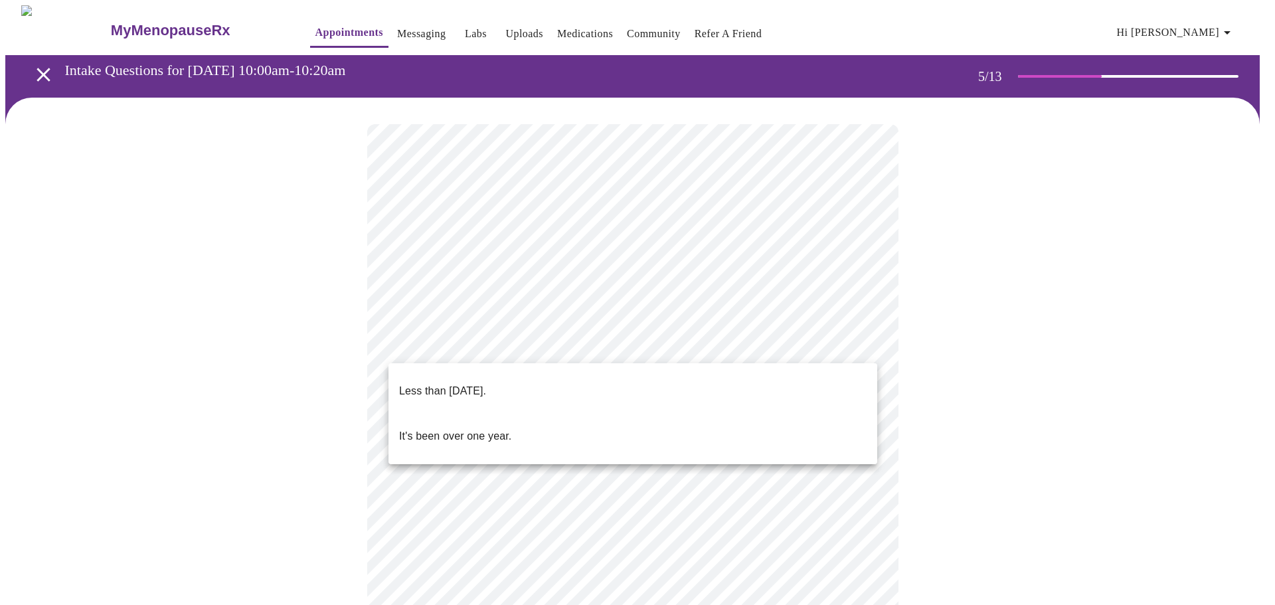
click at [486, 389] on span "Less than one year ago." at bounding box center [442, 391] width 87 height 37
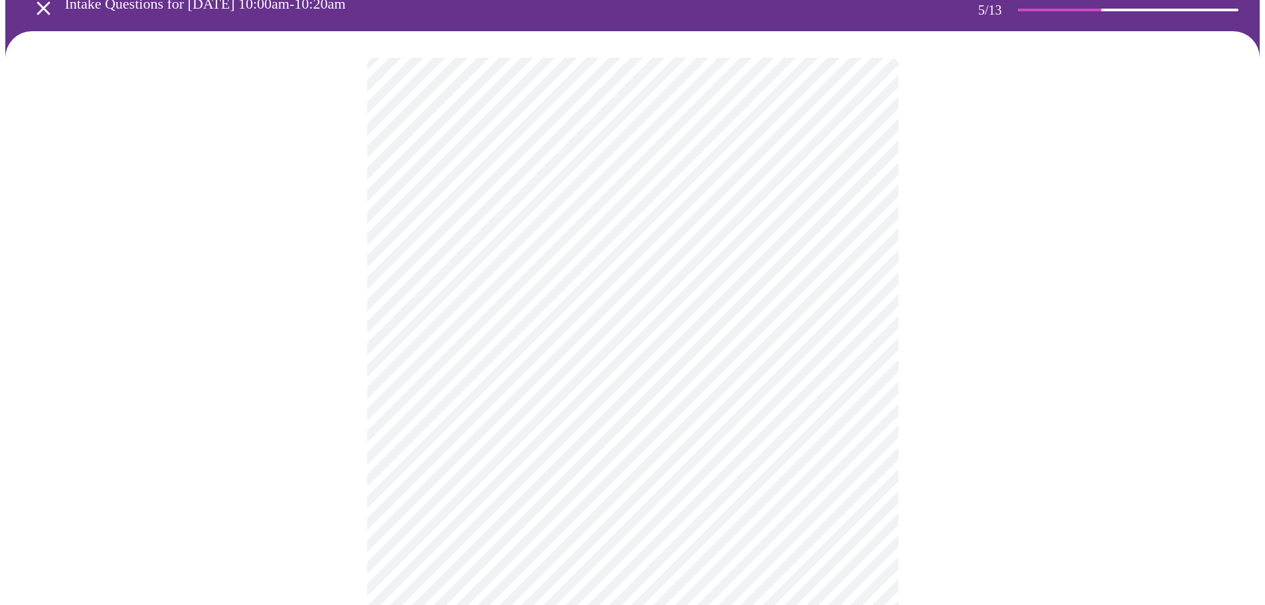
scroll to position [133, 0]
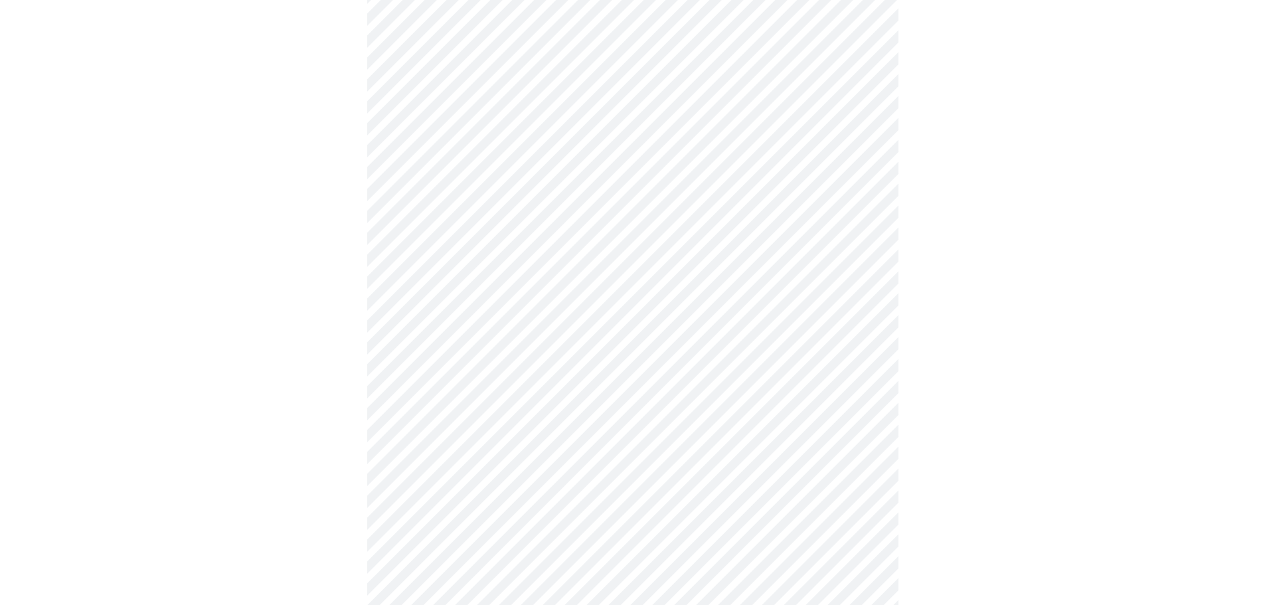
click at [628, 319] on body "MyMenopauseRx Appointments Messaging Labs Uploads Medications Community Refer a…" at bounding box center [632, 391] width 1255 height 1039
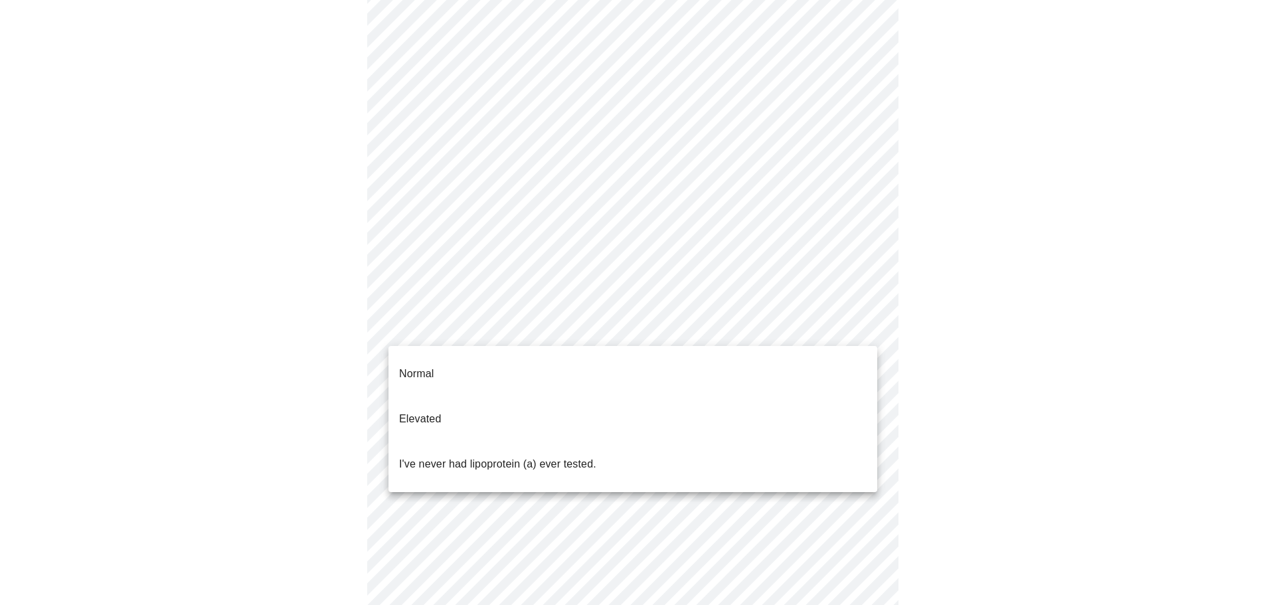
click at [420, 366] on p "Normal" at bounding box center [416, 374] width 35 height 16
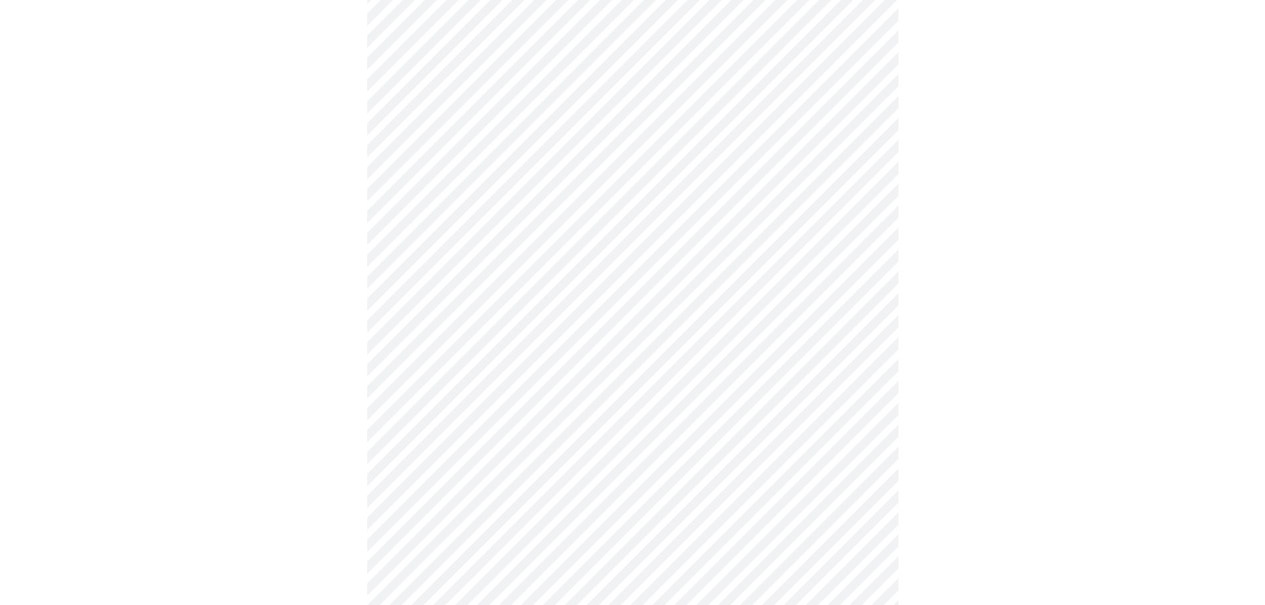
click at [260, 410] on div at bounding box center [632, 434] width 1255 height 939
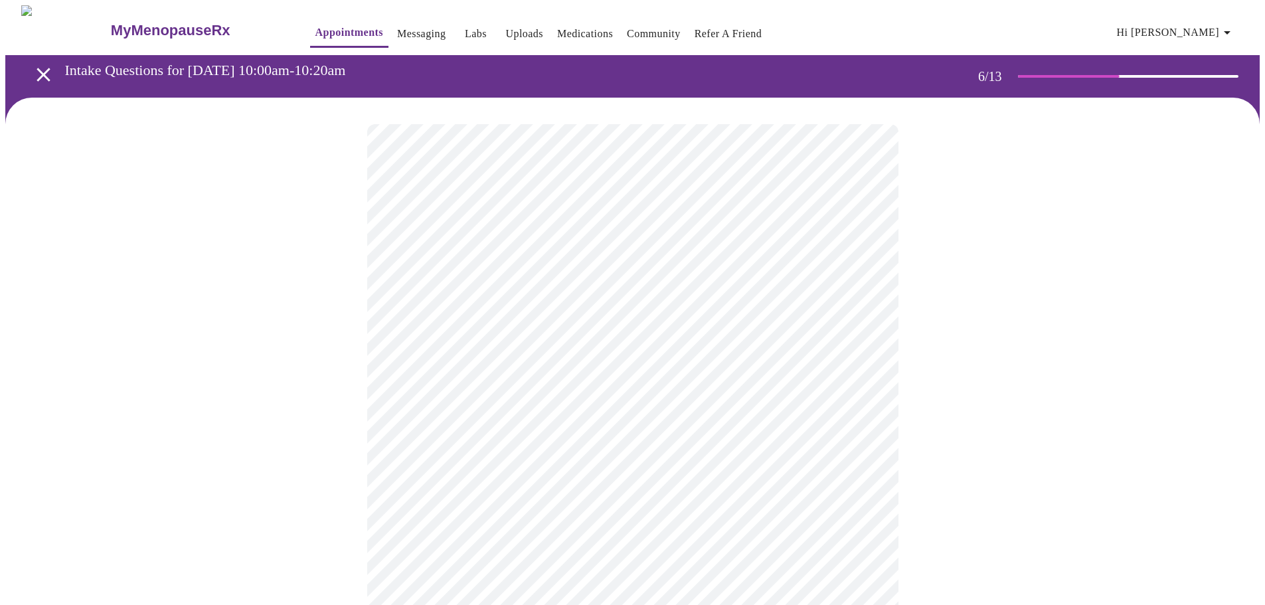
click at [509, 389] on body "MyMenopauseRx Appointments Messaging Labs Uploads Medications Community Refer a…" at bounding box center [632, 359] width 1255 height 709
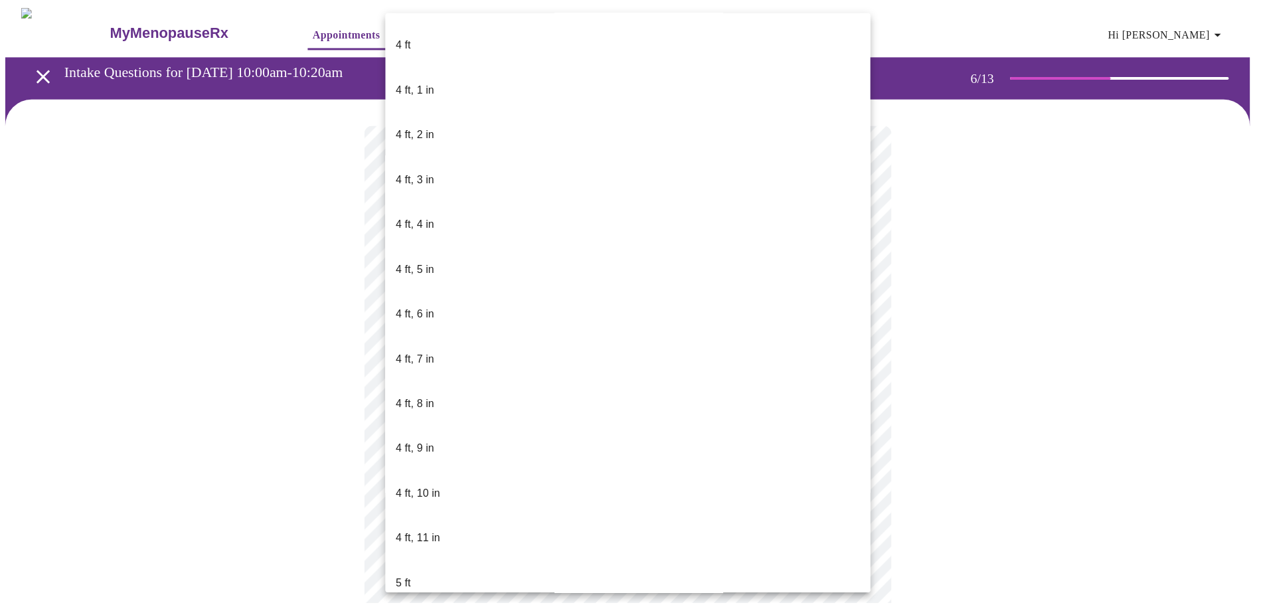
scroll to position [863, 0]
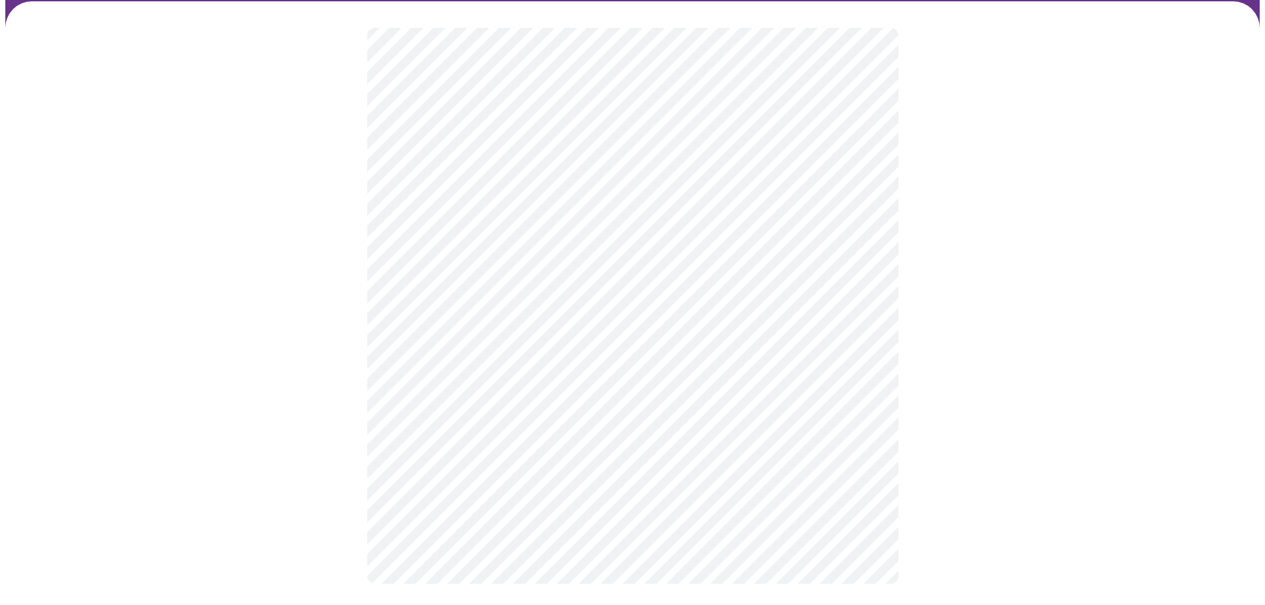
scroll to position [68, 0]
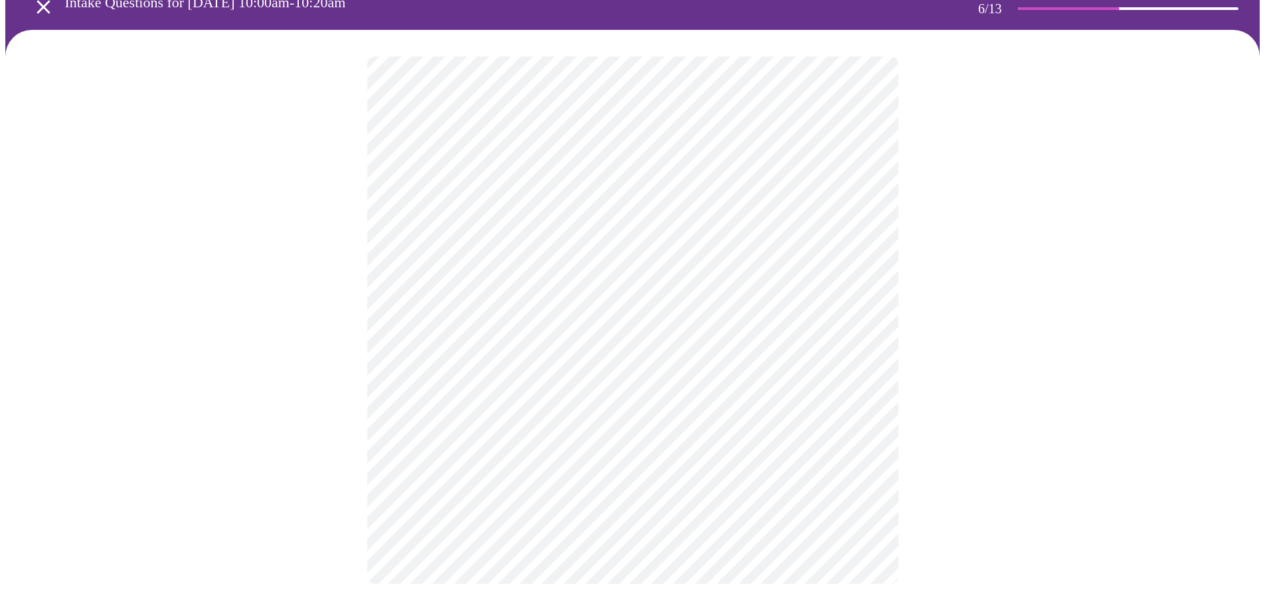
click at [932, 325] on div at bounding box center [632, 320] width 1255 height 580
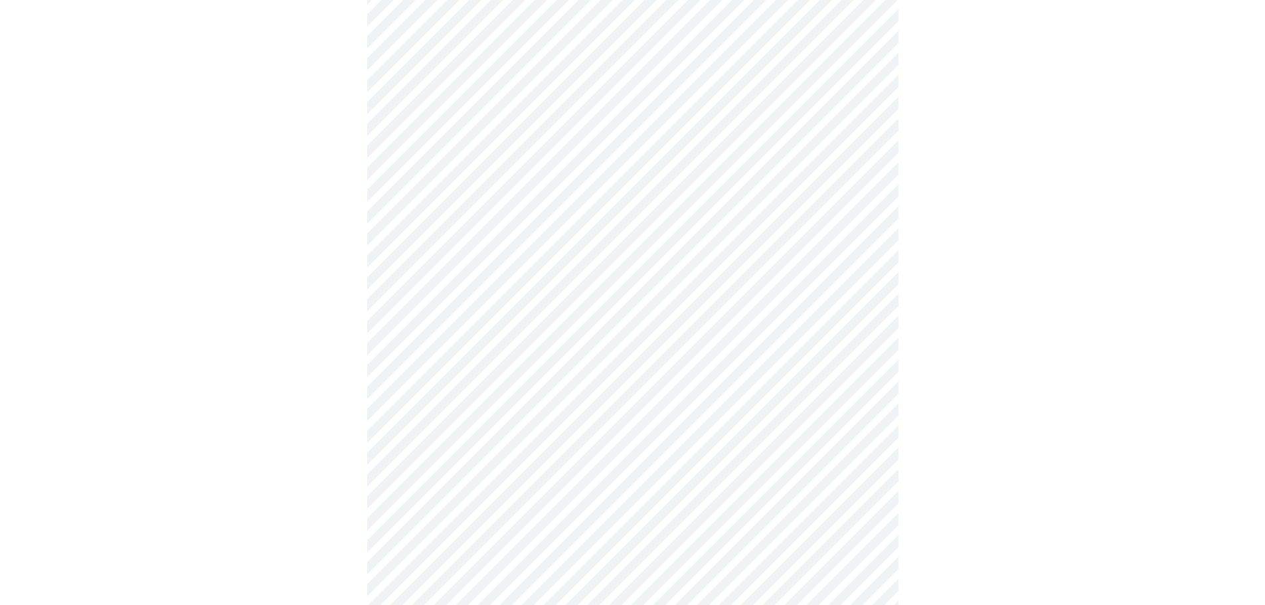
scroll to position [3387, 0]
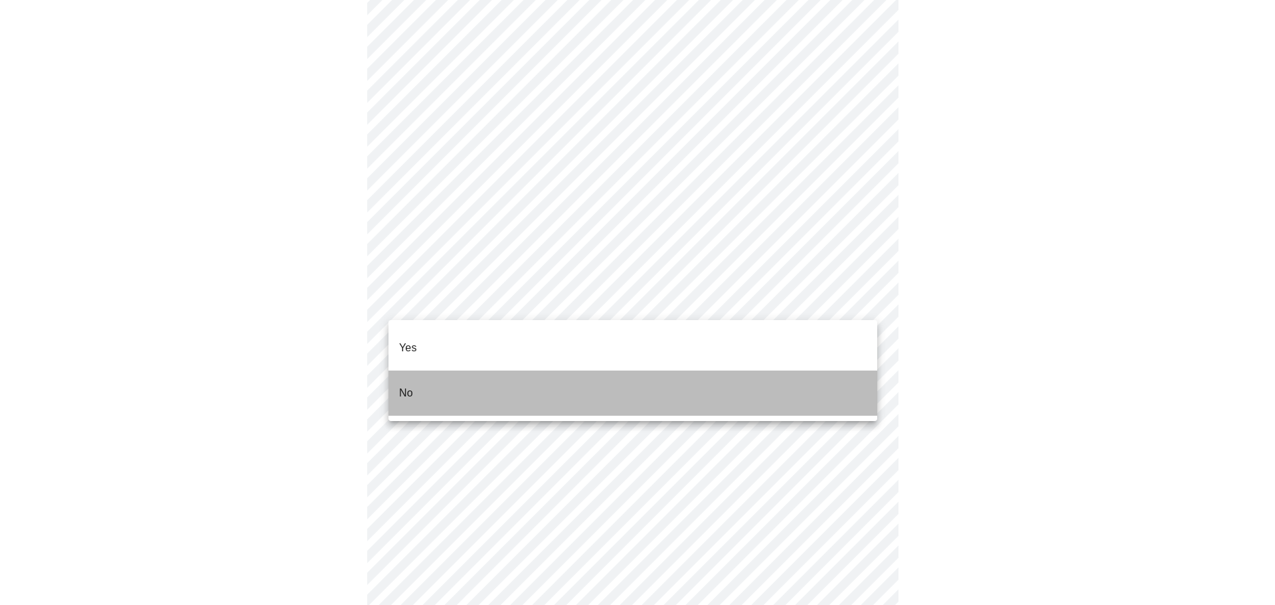
click at [440, 377] on li "No" at bounding box center [633, 393] width 489 height 45
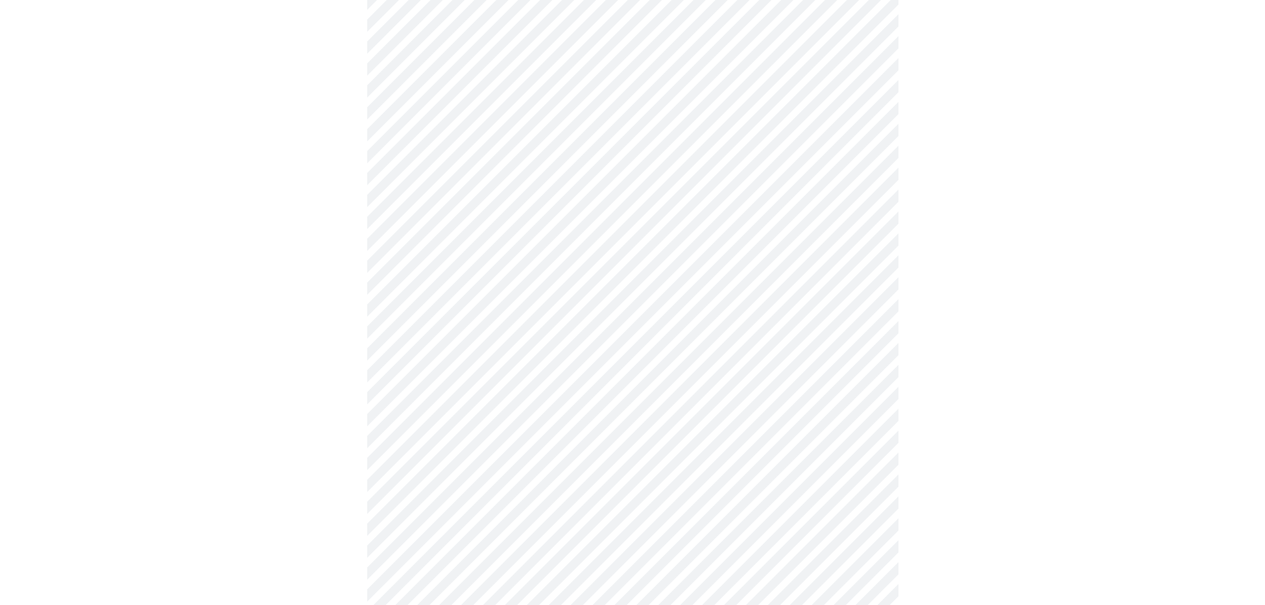
scroll to position [930, 0]
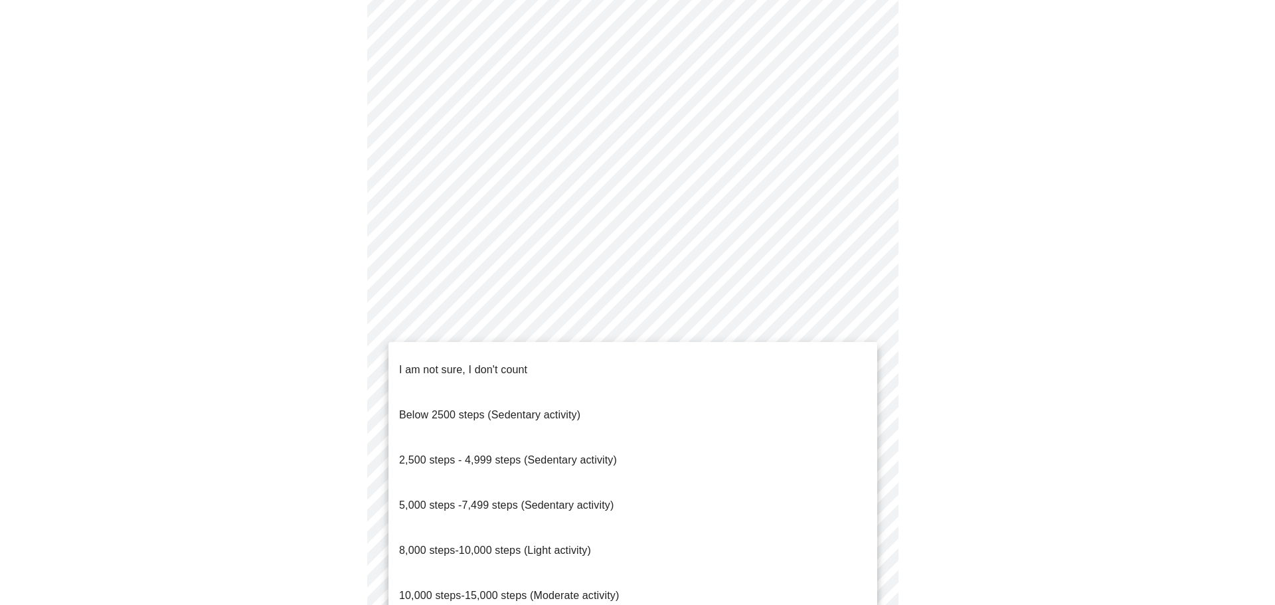
click at [622, 483] on li "5,000 steps -7,499 steps (Sedentary activity)" at bounding box center [633, 505] width 489 height 45
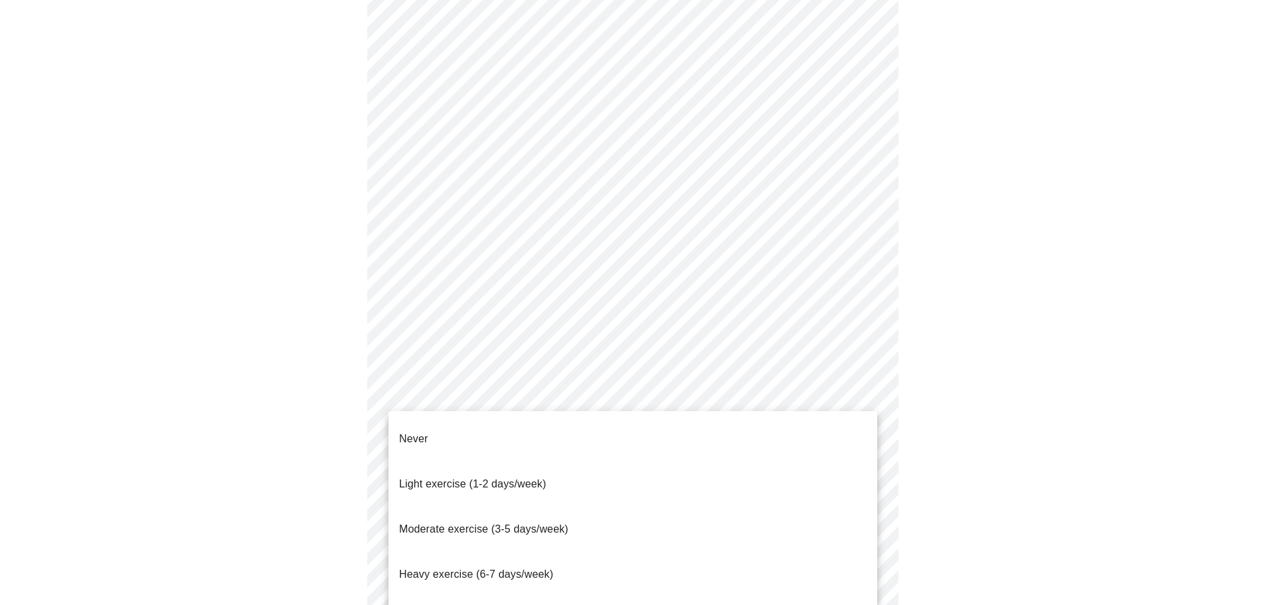
click at [570, 507] on li "Moderate exercise (3-5 days/week)" at bounding box center [633, 529] width 489 height 45
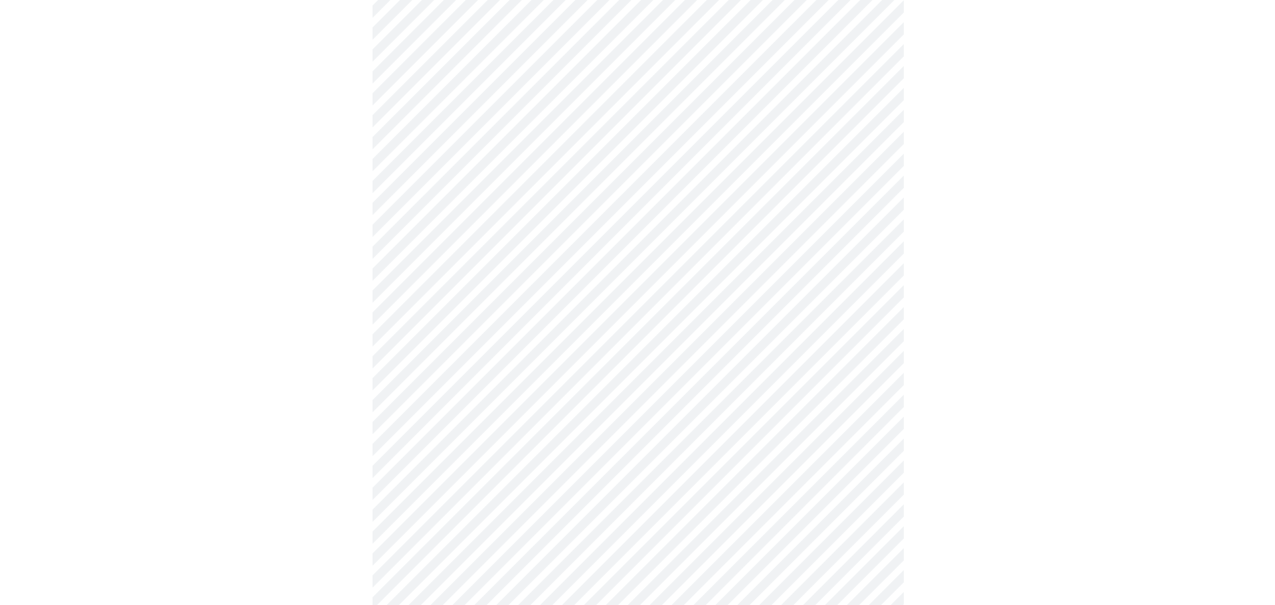
scroll to position [1119, 0]
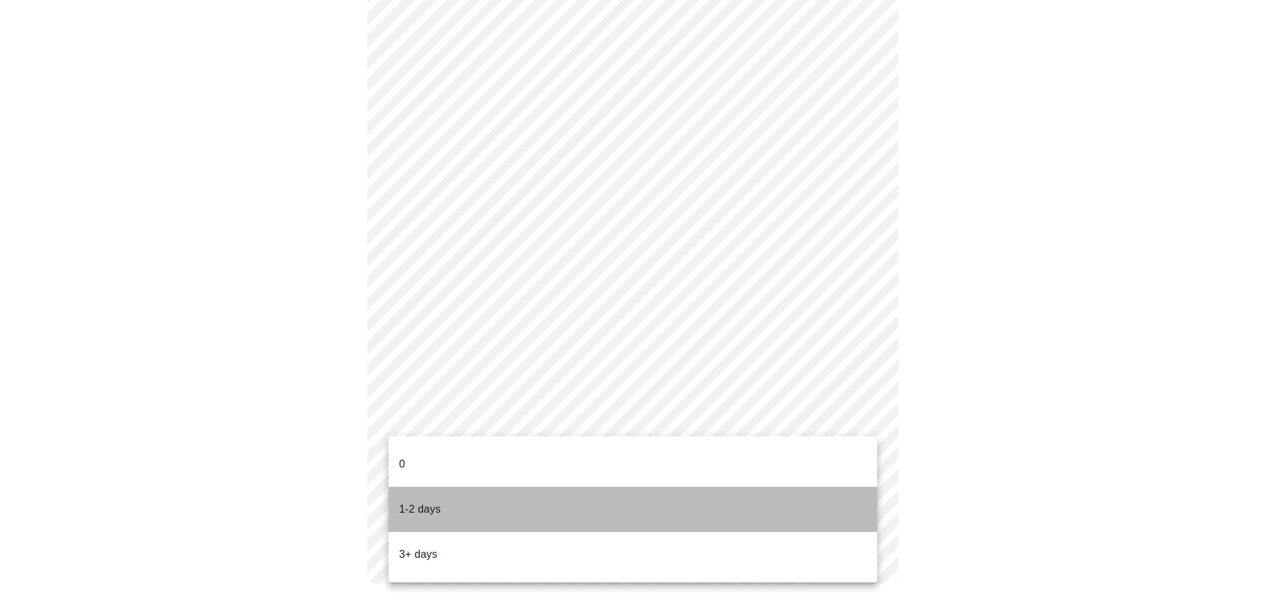
click at [472, 490] on li "1-2 days" at bounding box center [633, 509] width 489 height 45
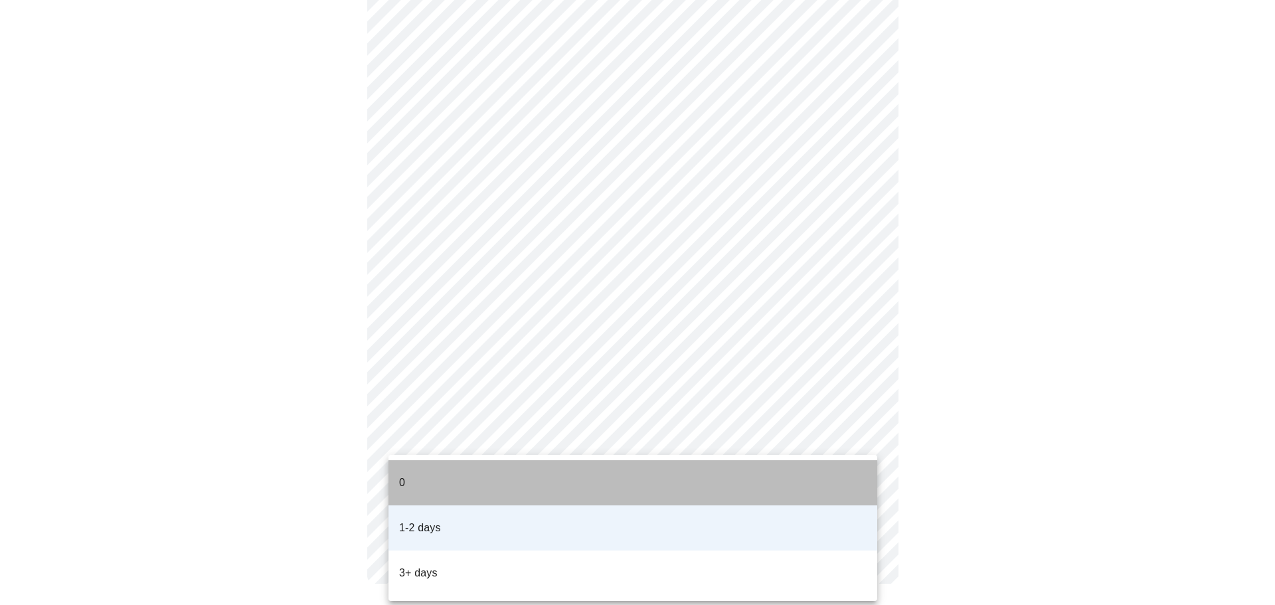
click at [468, 476] on li "0" at bounding box center [633, 482] width 489 height 45
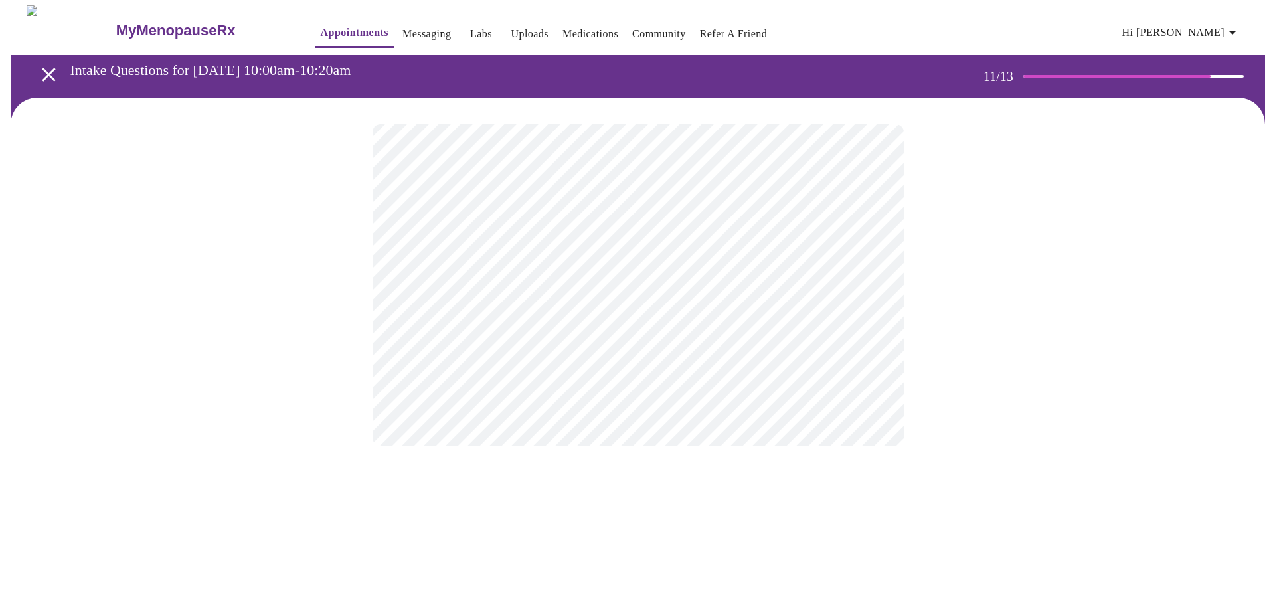
scroll to position [0, 0]
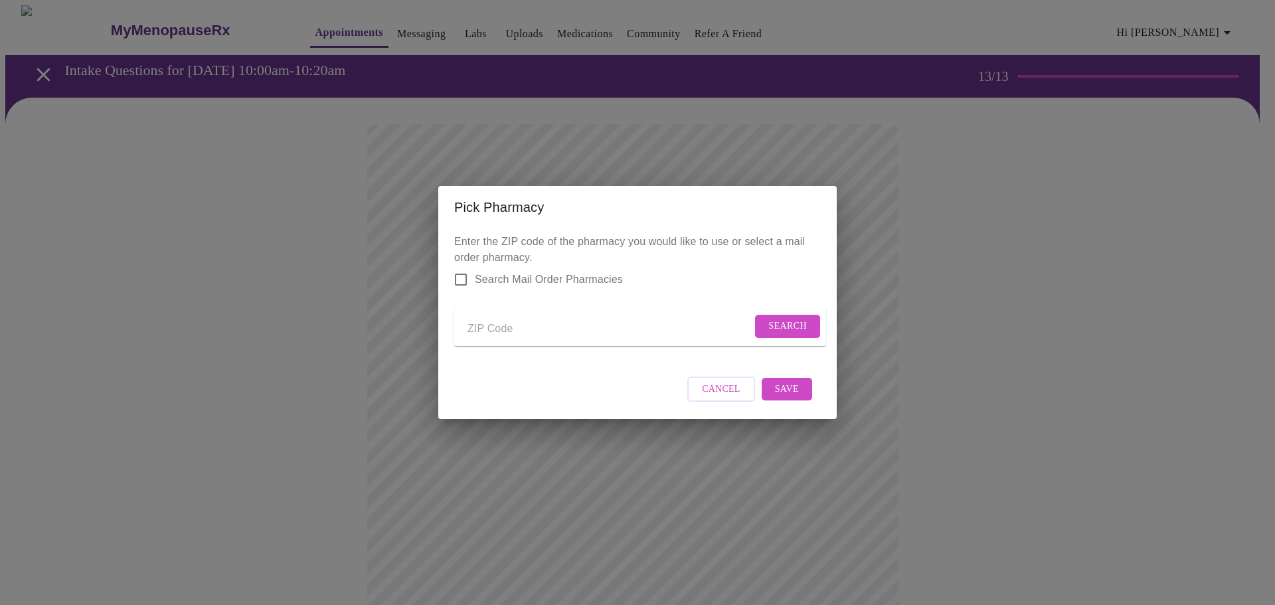
click at [509, 327] on input "Send a message to your care team" at bounding box center [610, 328] width 284 height 21
click at [780, 321] on span "Search" at bounding box center [787, 326] width 39 height 17
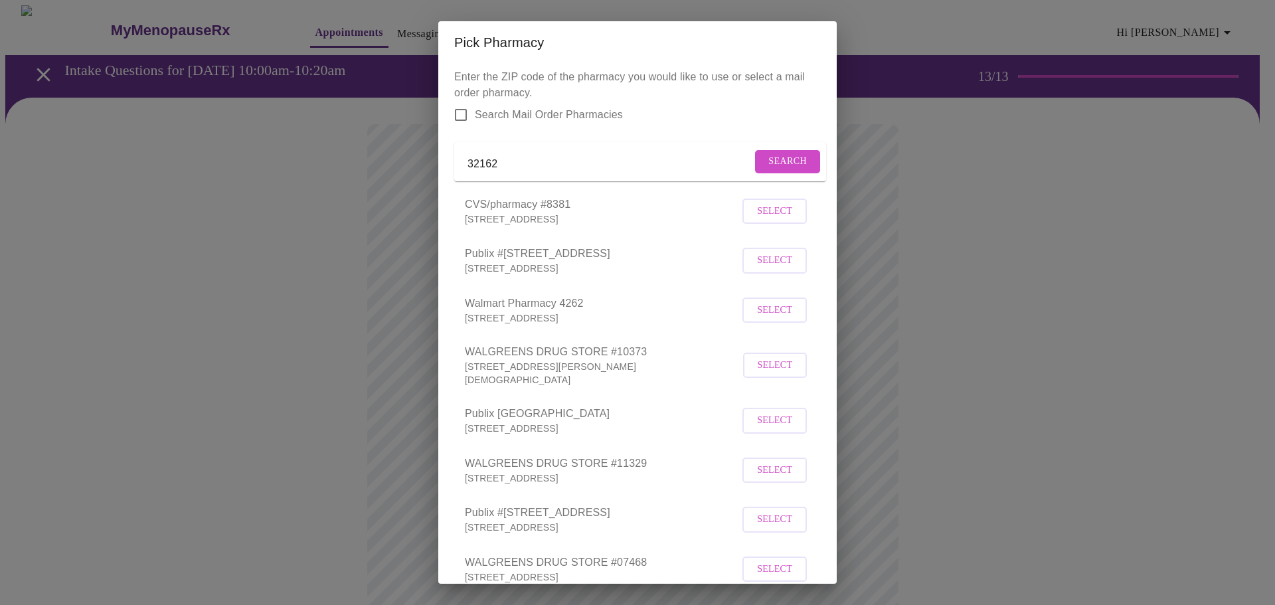
drag, startPoint x: 515, startPoint y: 169, endPoint x: 438, endPoint y: 163, distance: 77.3
click at [438, 163] on div "Pick Pharmacy Enter the ZIP code of the pharmacy you would like to use or selec…" at bounding box center [637, 302] width 1275 height 605
type input "34785"
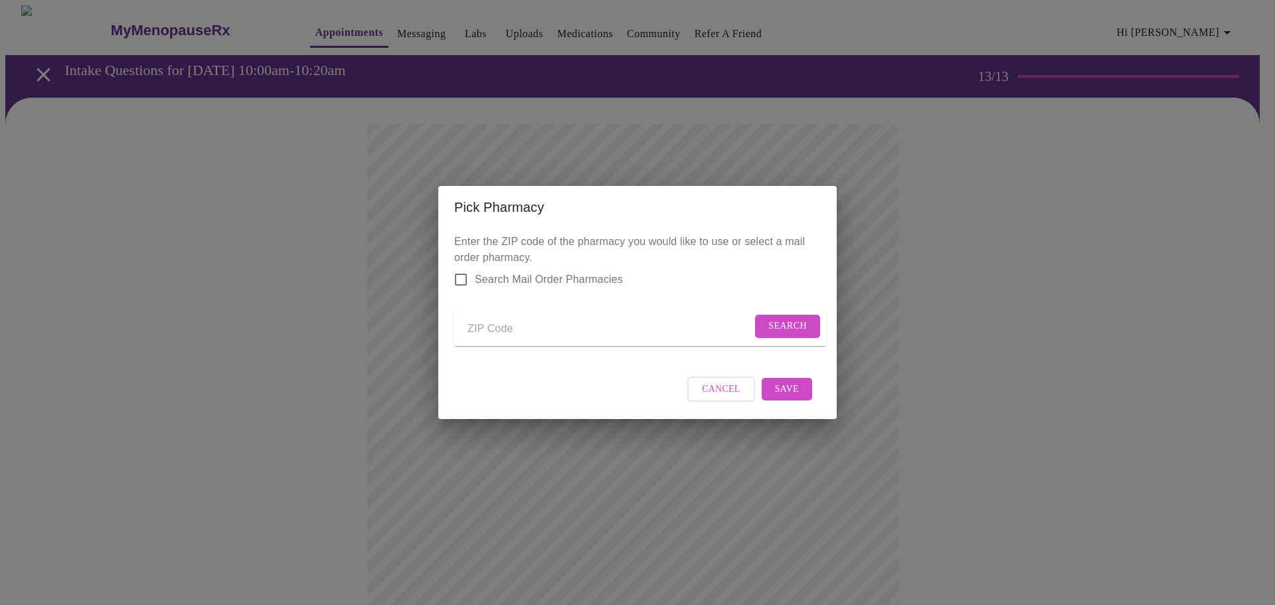
click at [513, 321] on input "Send a message to your care team" at bounding box center [610, 328] width 284 height 21
type input "34785"
click at [792, 329] on span "Search" at bounding box center [787, 326] width 39 height 17
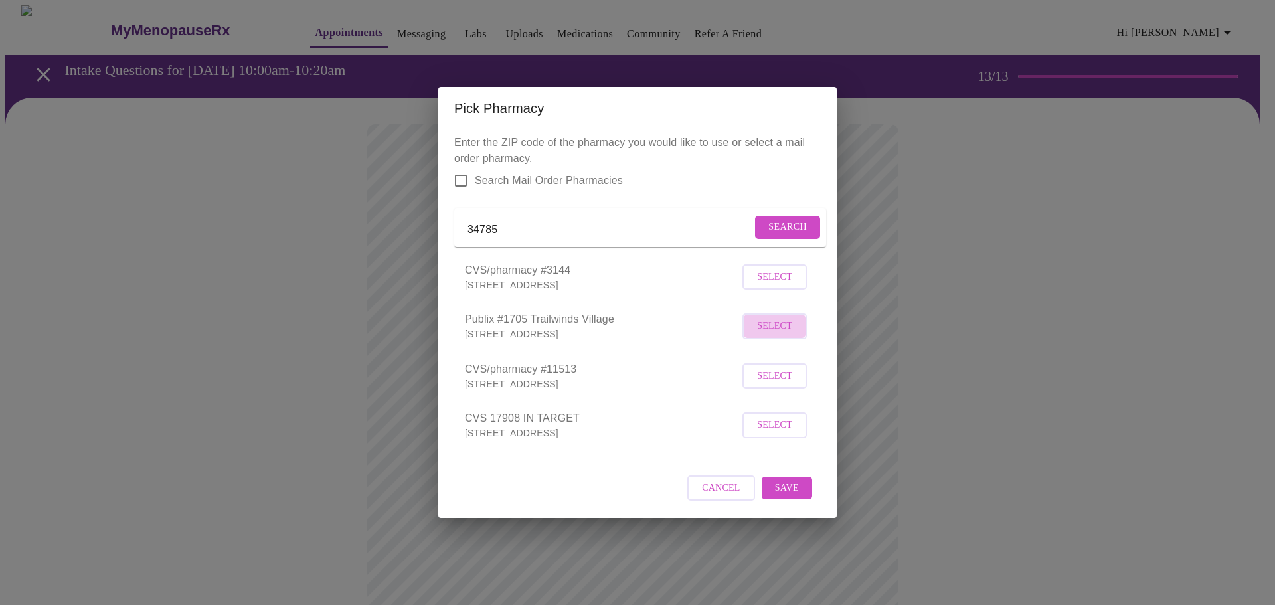
click at [770, 334] on span "Select" at bounding box center [774, 326] width 35 height 17
click at [792, 495] on span "Save" at bounding box center [787, 487] width 24 height 17
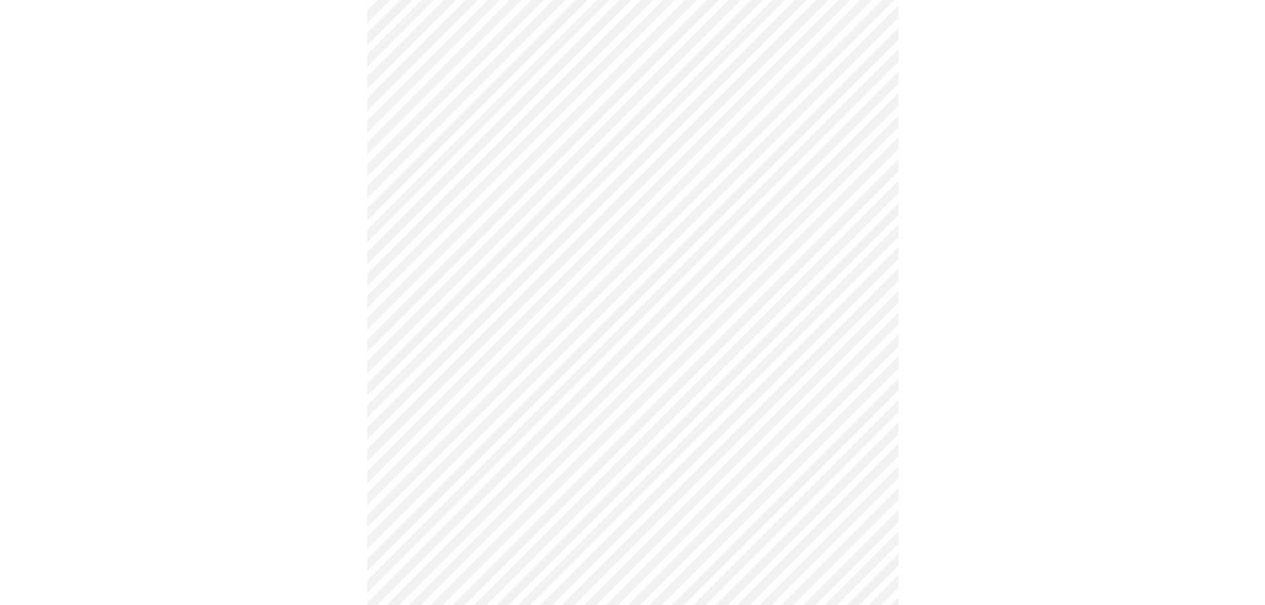
scroll to position [709, 0]
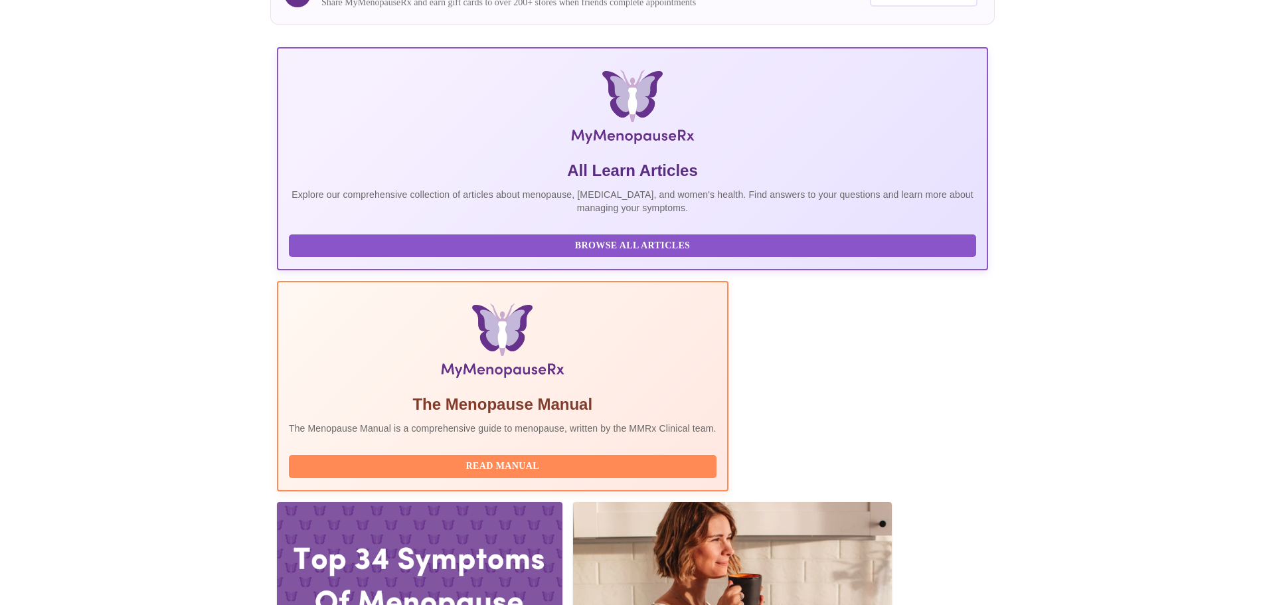
scroll to position [266, 0]
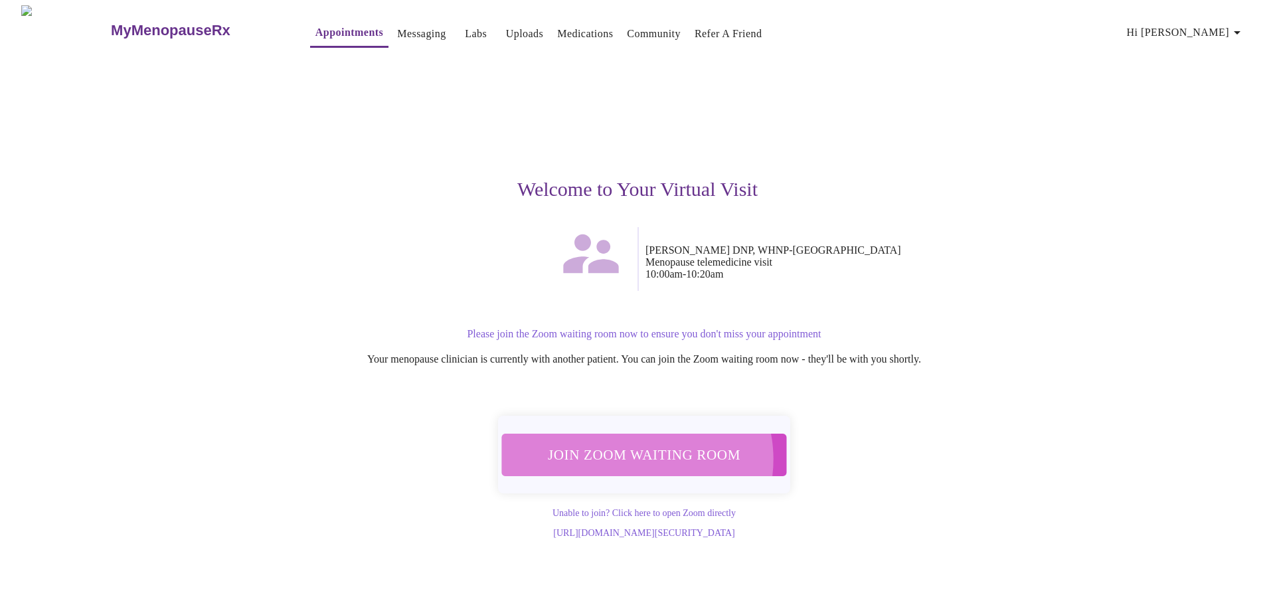
click at [633, 451] on span "Join Zoom Waiting Room" at bounding box center [644, 454] width 252 height 25
